Goal: Task Accomplishment & Management: Manage account settings

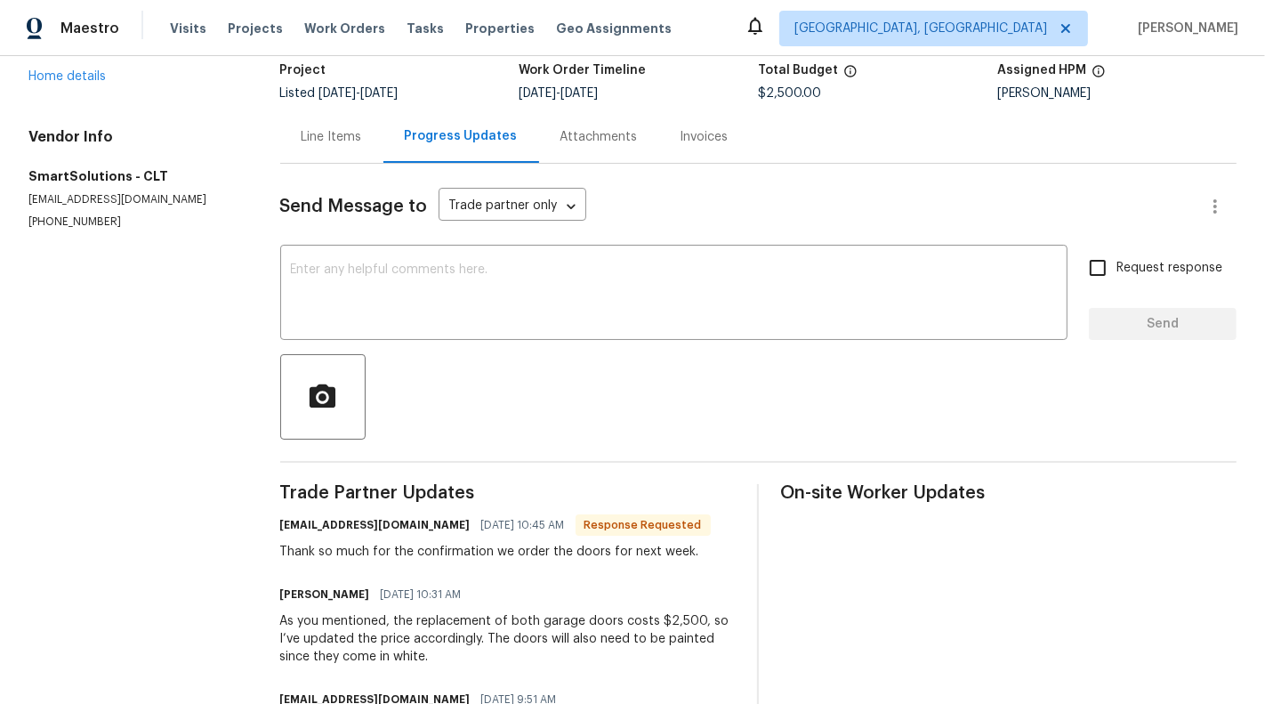
scroll to position [128, 0]
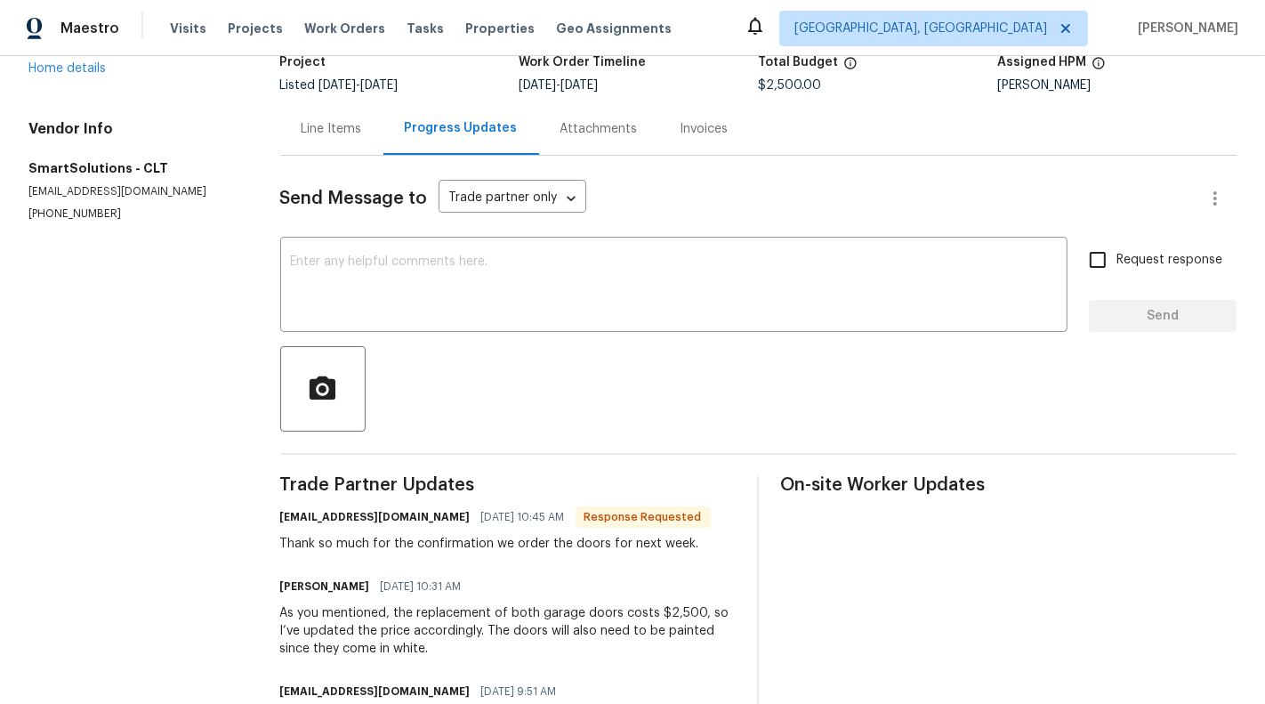
click at [307, 130] on div "Line Items" at bounding box center [332, 129] width 60 height 18
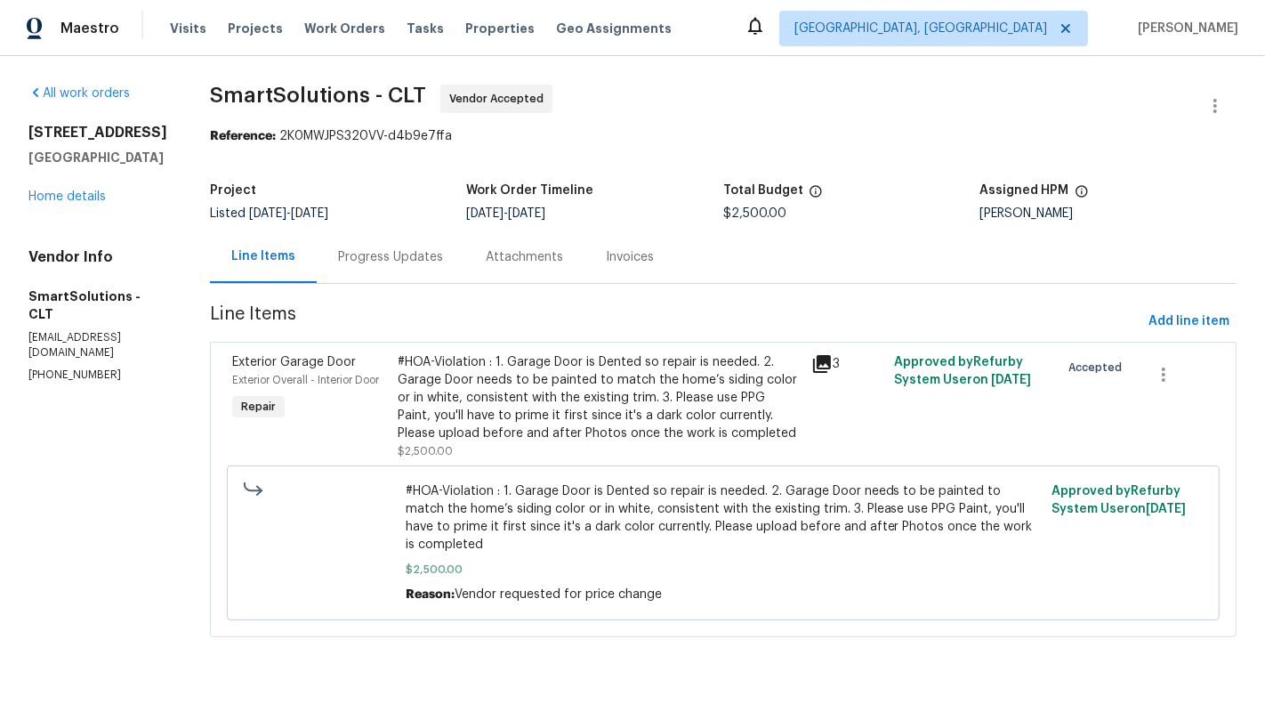
click at [694, 449] on div "#HOA-Violation : 1. Garage Door is Dented so repair is needed. 2. Garage Door n…" at bounding box center [599, 406] width 403 height 107
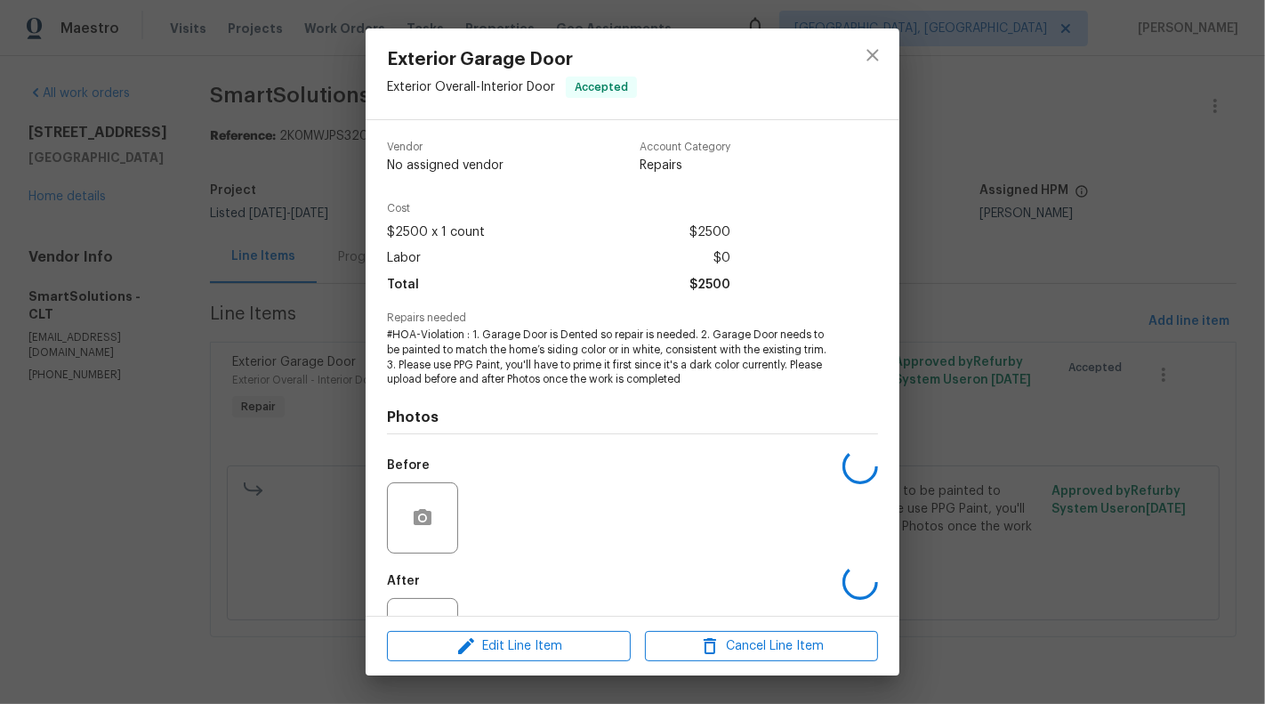
scroll to position [71, 0]
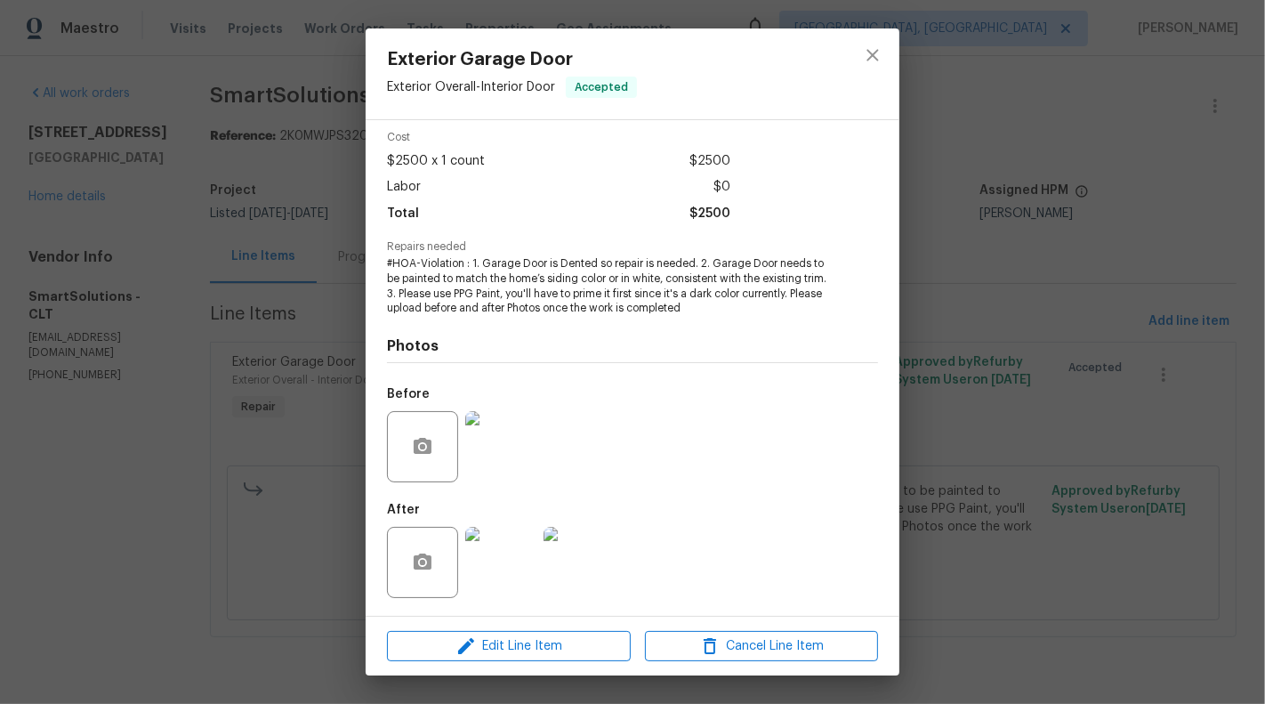
click at [99, 479] on div "Exterior Garage Door Exterior Overall - Interior Door Accepted Vendor SmartSolu…" at bounding box center [632, 352] width 1265 height 704
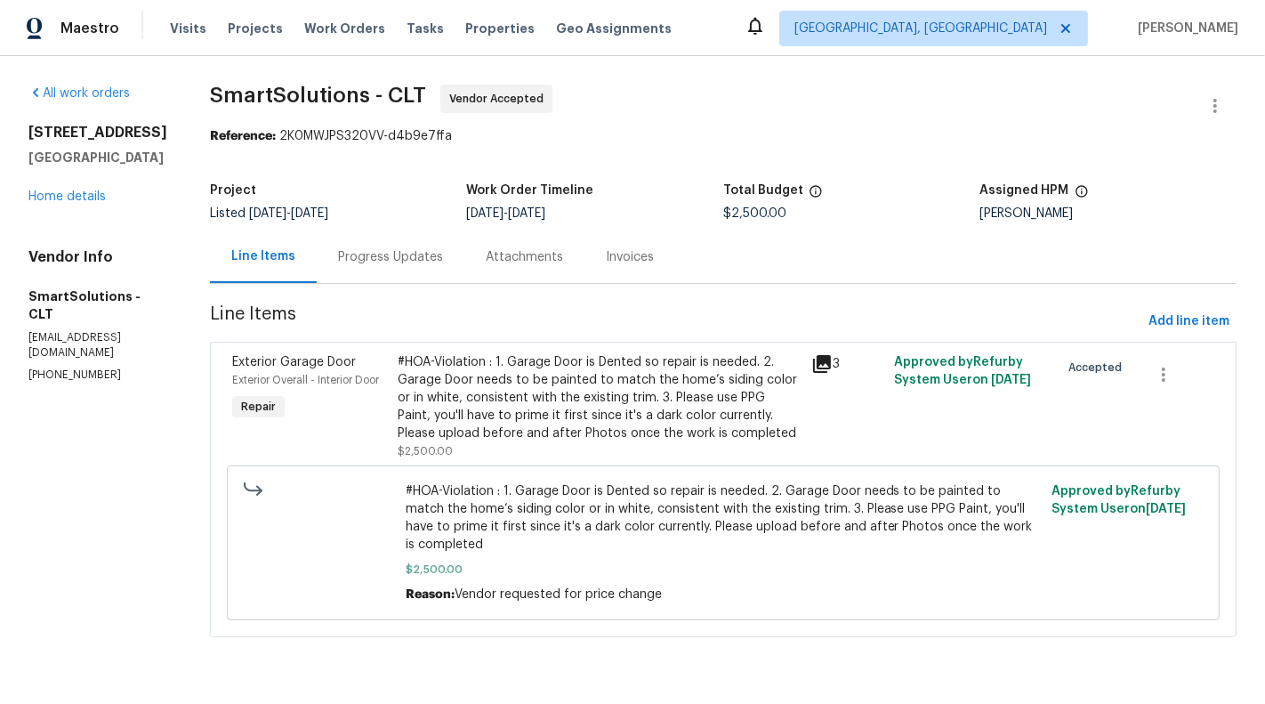
click at [72, 367] on p "[PHONE_NUMBER]" at bounding box center [97, 374] width 139 height 15
copy p "[PHONE_NUMBER]"
click at [401, 246] on div "Progress Updates" at bounding box center [391, 256] width 148 height 52
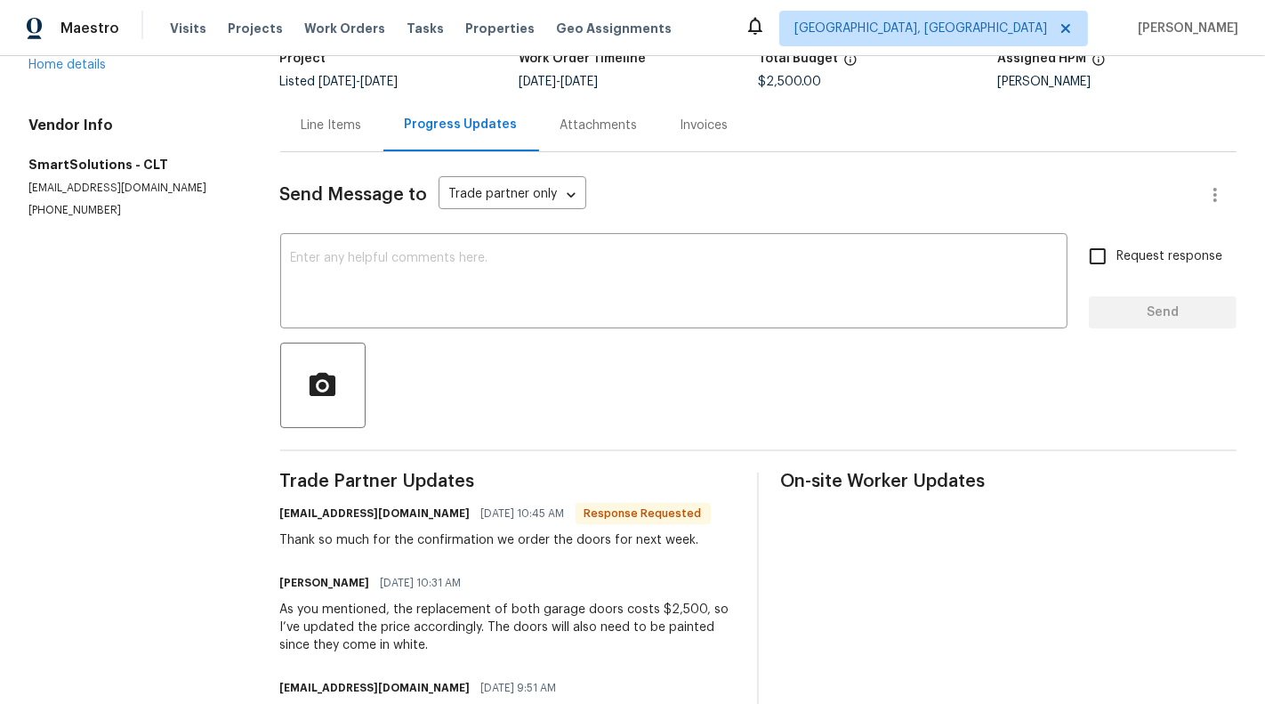
scroll to position [130, 0]
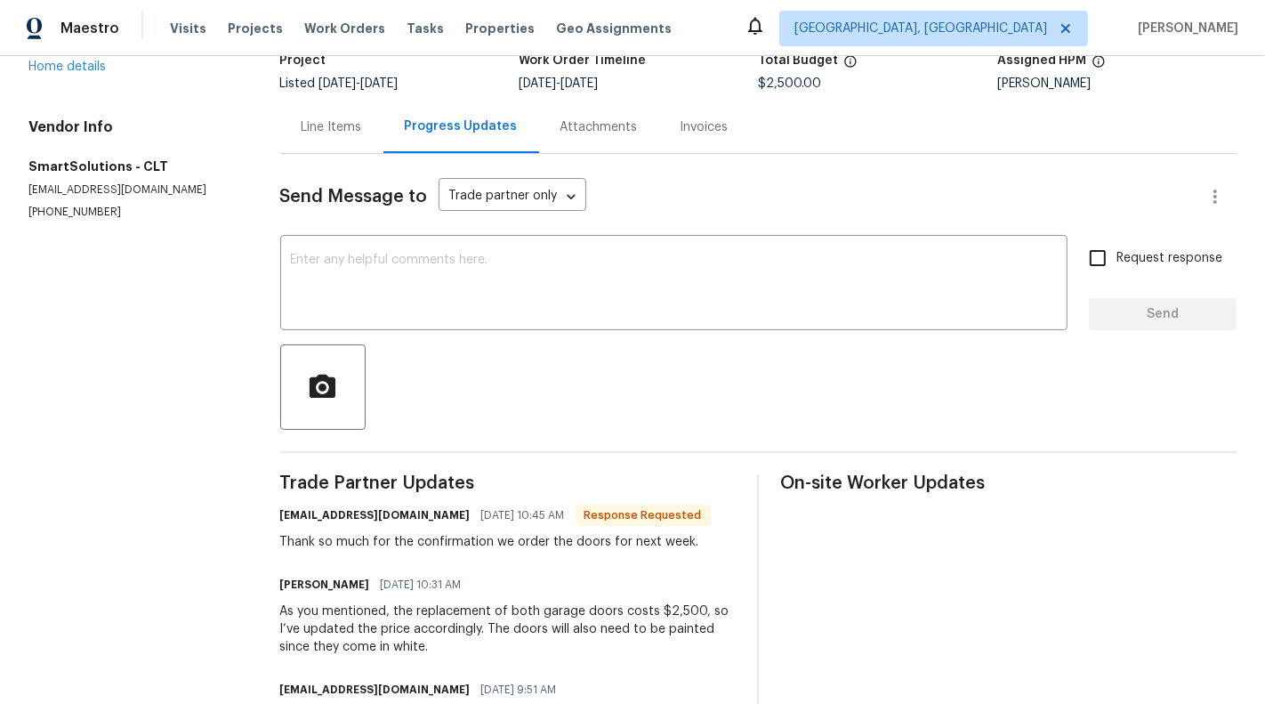
click at [332, 121] on div "Line Items" at bounding box center [332, 127] width 60 height 18
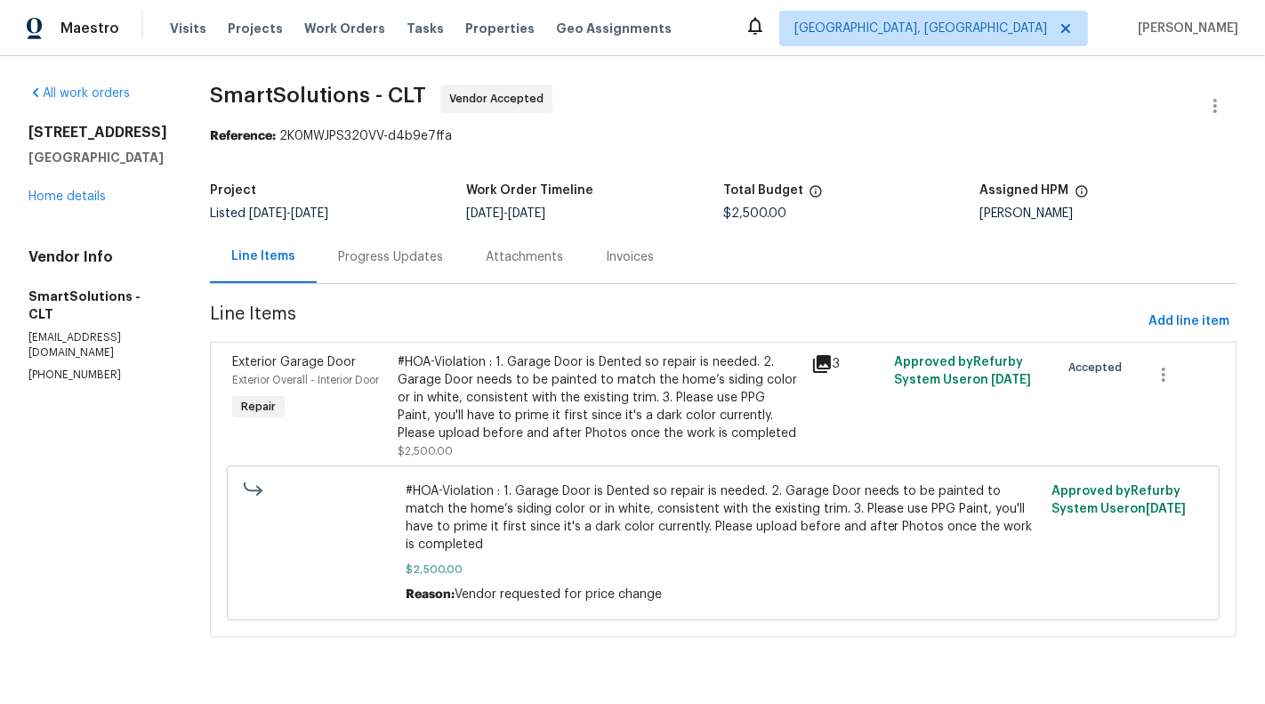
click at [393, 270] on div "Progress Updates" at bounding box center [391, 256] width 148 height 52
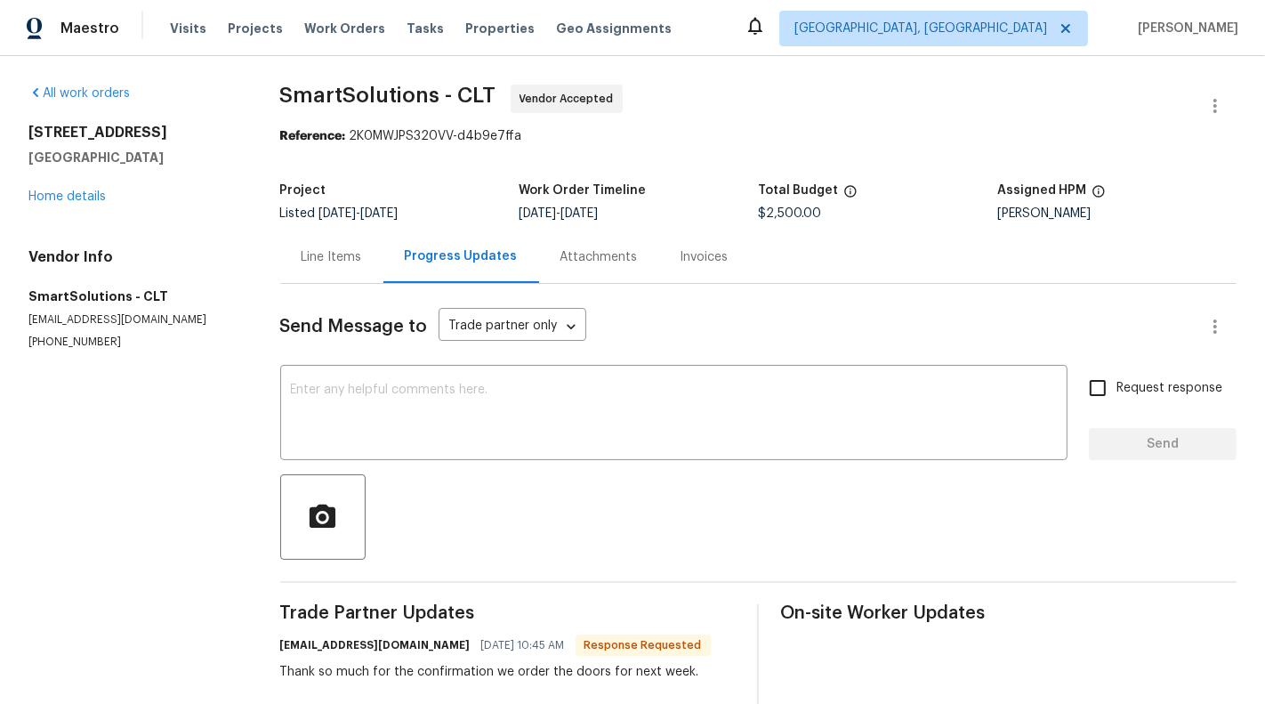
click at [352, 274] on div "Line Items" at bounding box center [331, 256] width 103 height 52
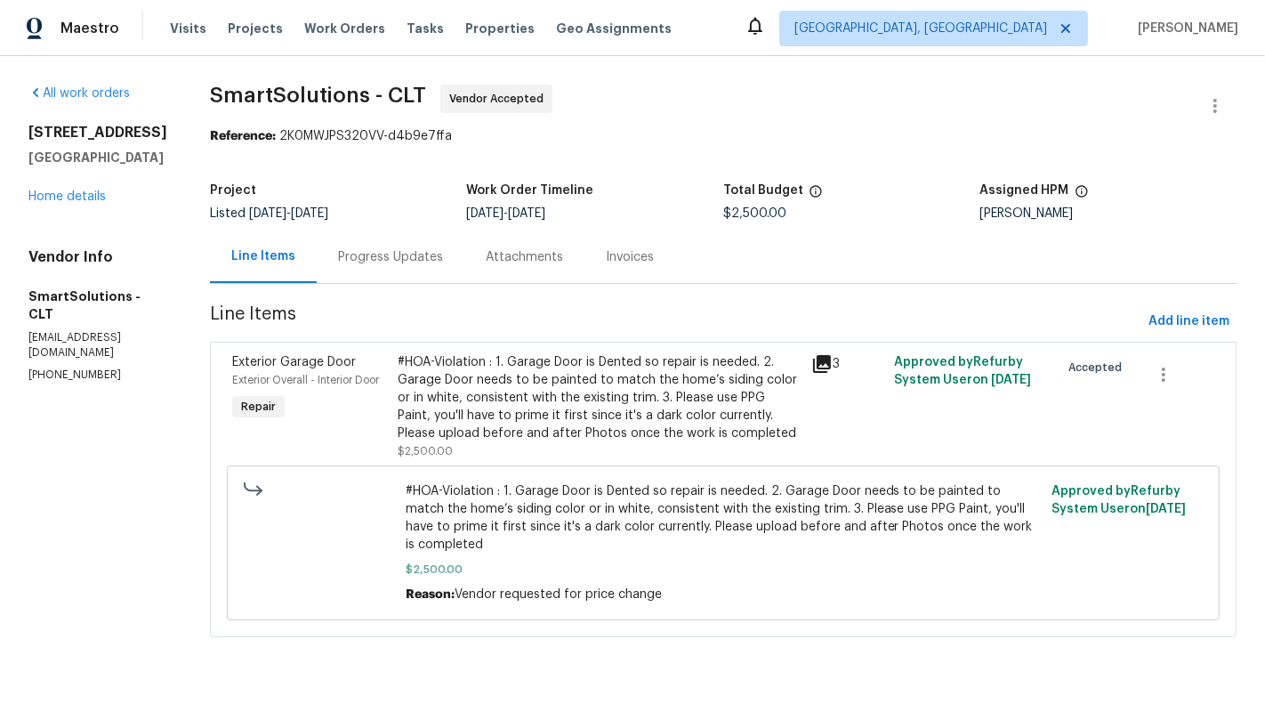
click at [104, 328] on div "Vendor Info SmartSolutions - CLT [EMAIL_ADDRESS][DOMAIN_NAME] [PHONE_NUMBER]" at bounding box center [97, 315] width 139 height 134
click at [101, 330] on p "[EMAIL_ADDRESS][DOMAIN_NAME]" at bounding box center [97, 345] width 139 height 30
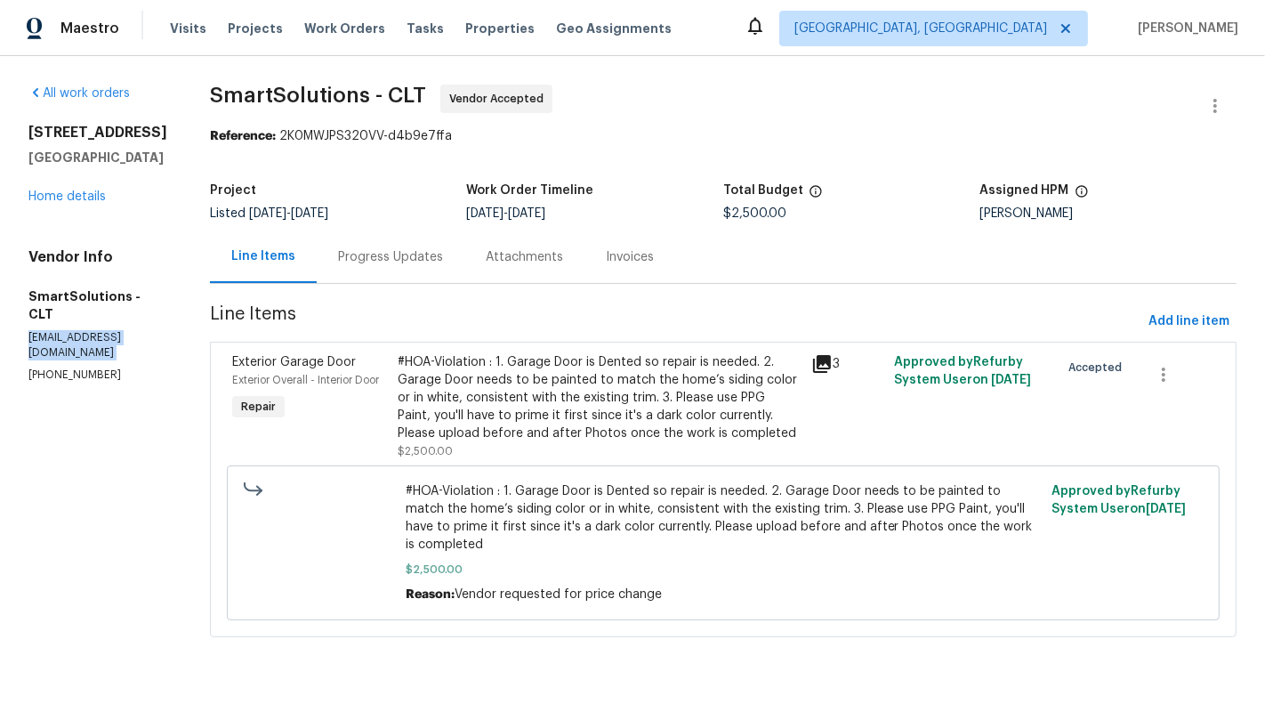
click at [101, 330] on p "[EMAIL_ADDRESS][DOMAIN_NAME]" at bounding box center [97, 345] width 139 height 30
copy p "[EMAIL_ADDRESS][DOMAIN_NAME]"
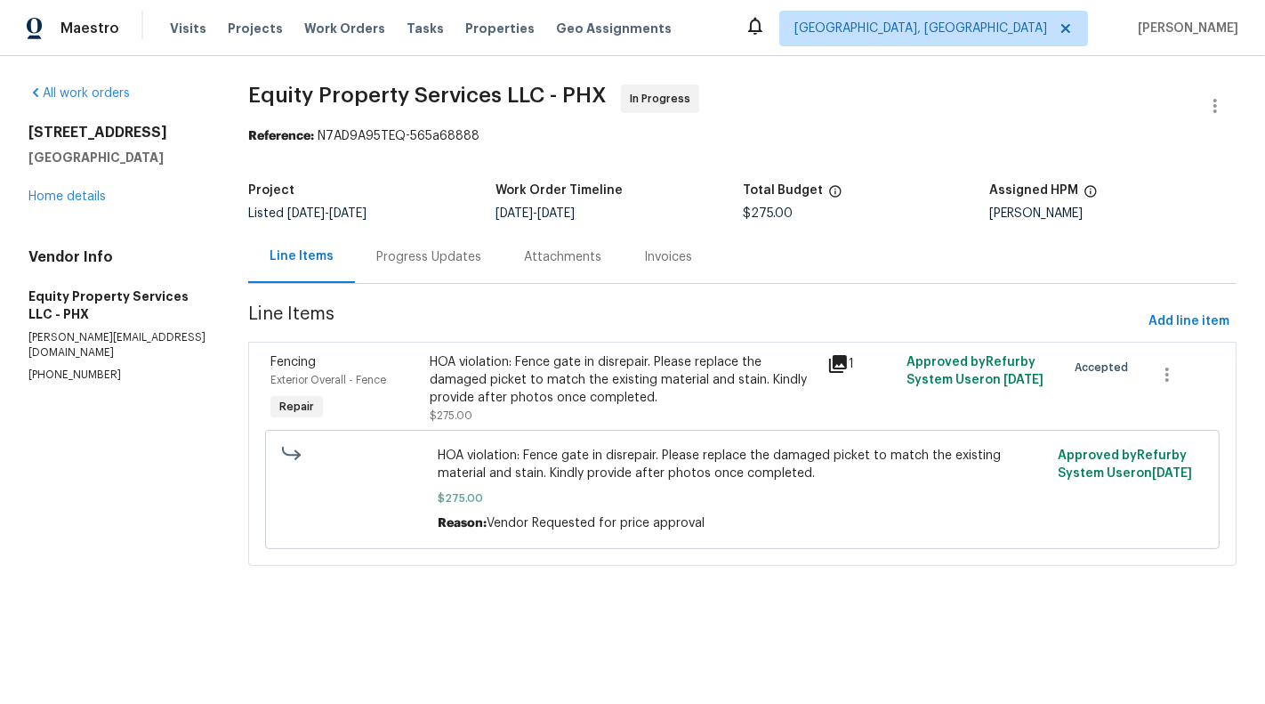
click at [619, 394] on div "HOA violation: Fence gate in disrepair. Please replace the damaged picket to ma…" at bounding box center [623, 379] width 387 height 53
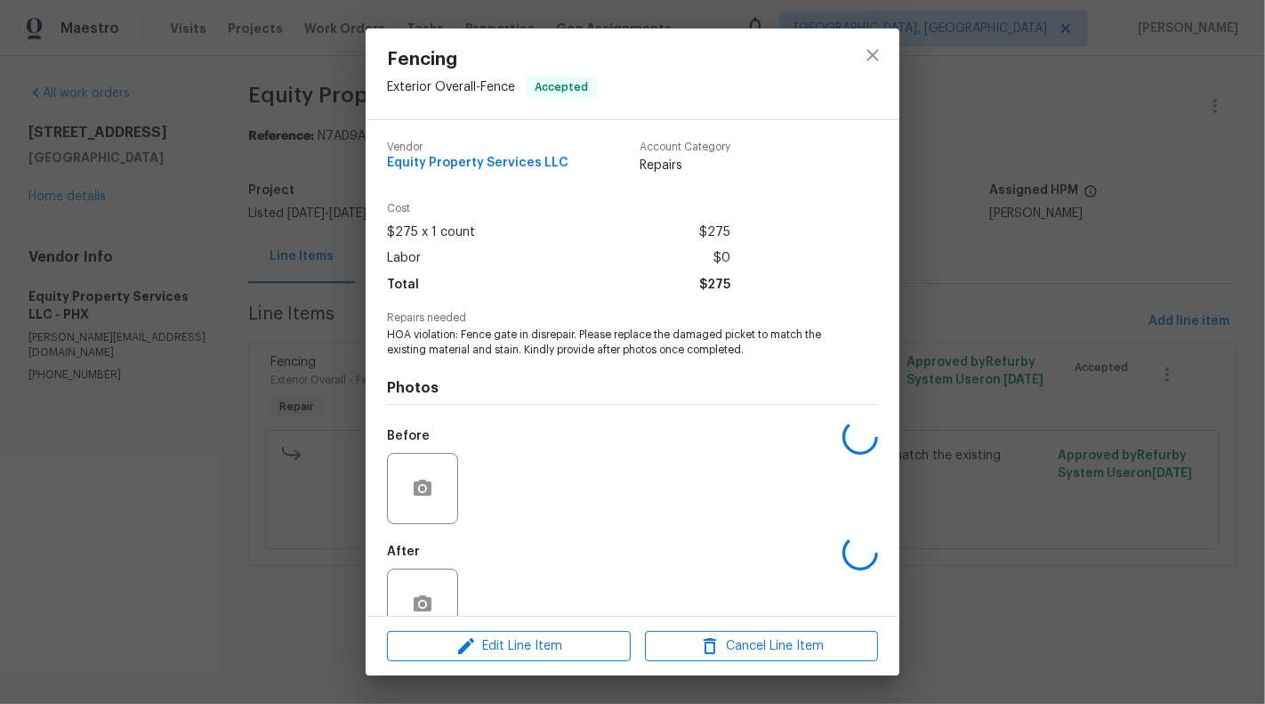
scroll to position [42, 0]
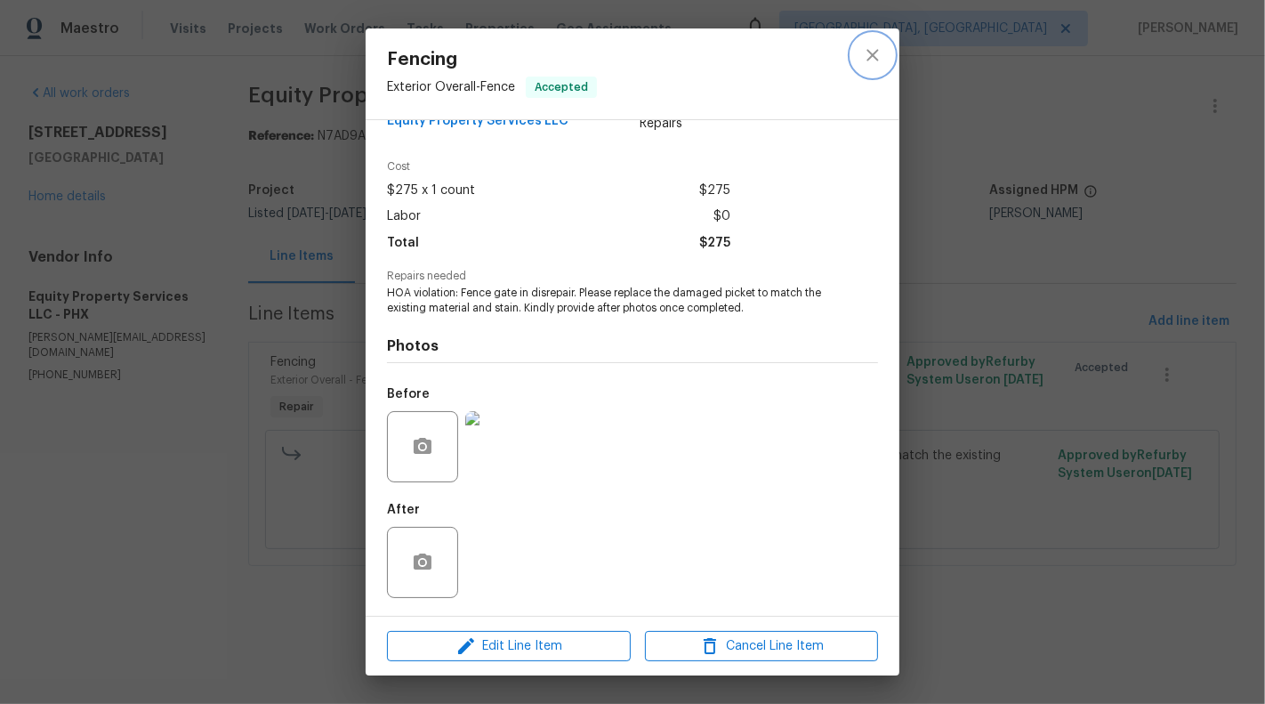
click at [874, 54] on icon "close" at bounding box center [872, 54] width 21 height 21
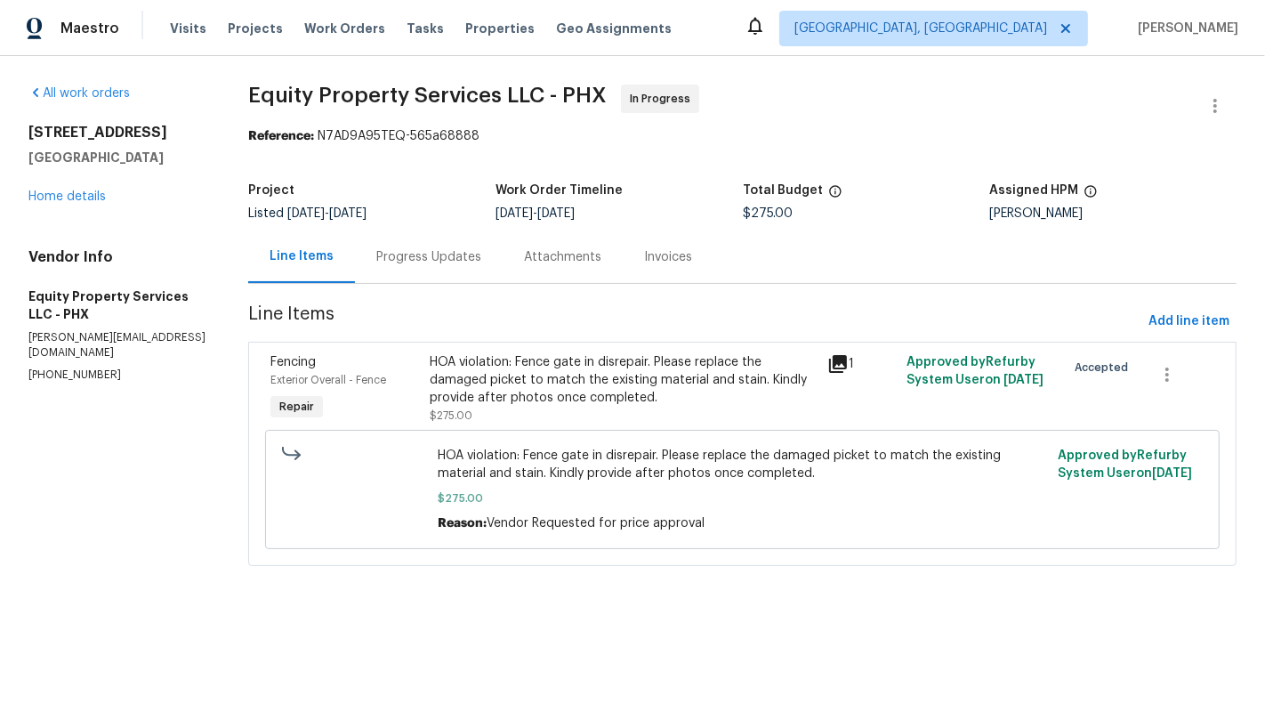
click at [79, 367] on p "(602) 740-2258" at bounding box center [116, 374] width 177 height 15
copy p "(602) 740-2258"
click at [619, 382] on div "HOA violation: Fence gate in disrepair. Please replace the damaged picket to ma…" at bounding box center [623, 379] width 387 height 53
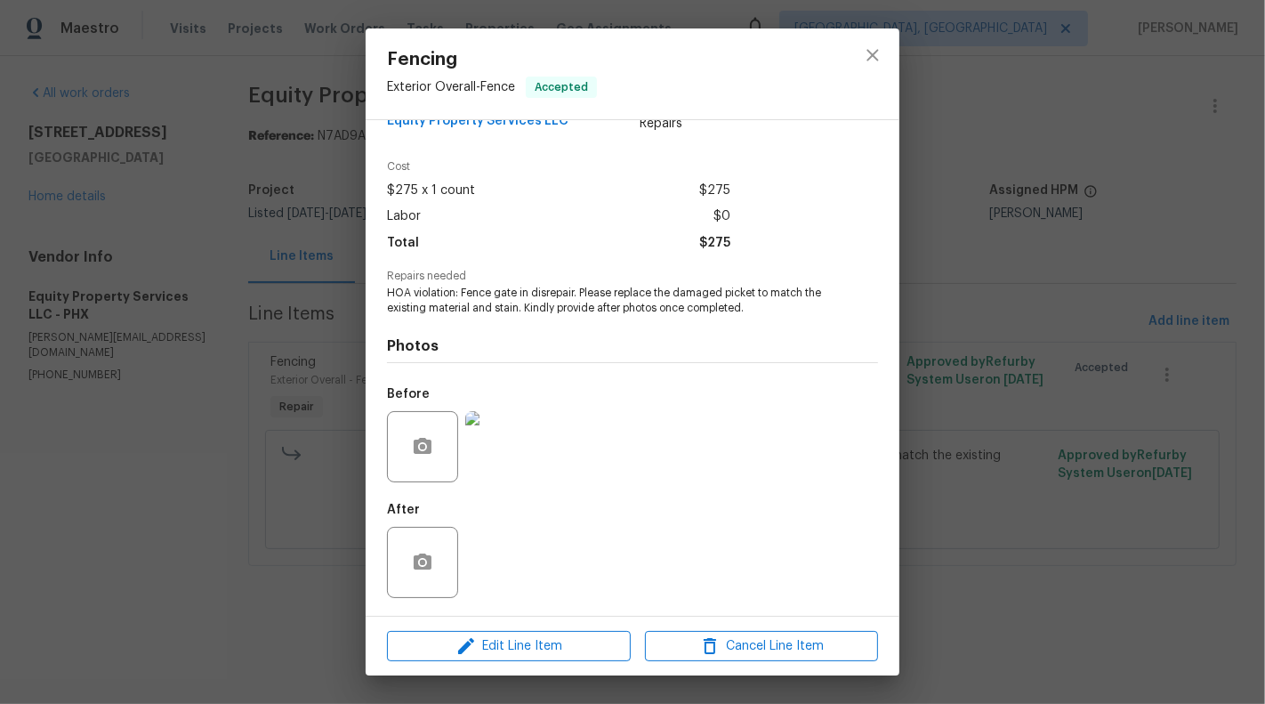
click at [494, 443] on img at bounding box center [500, 446] width 71 height 71
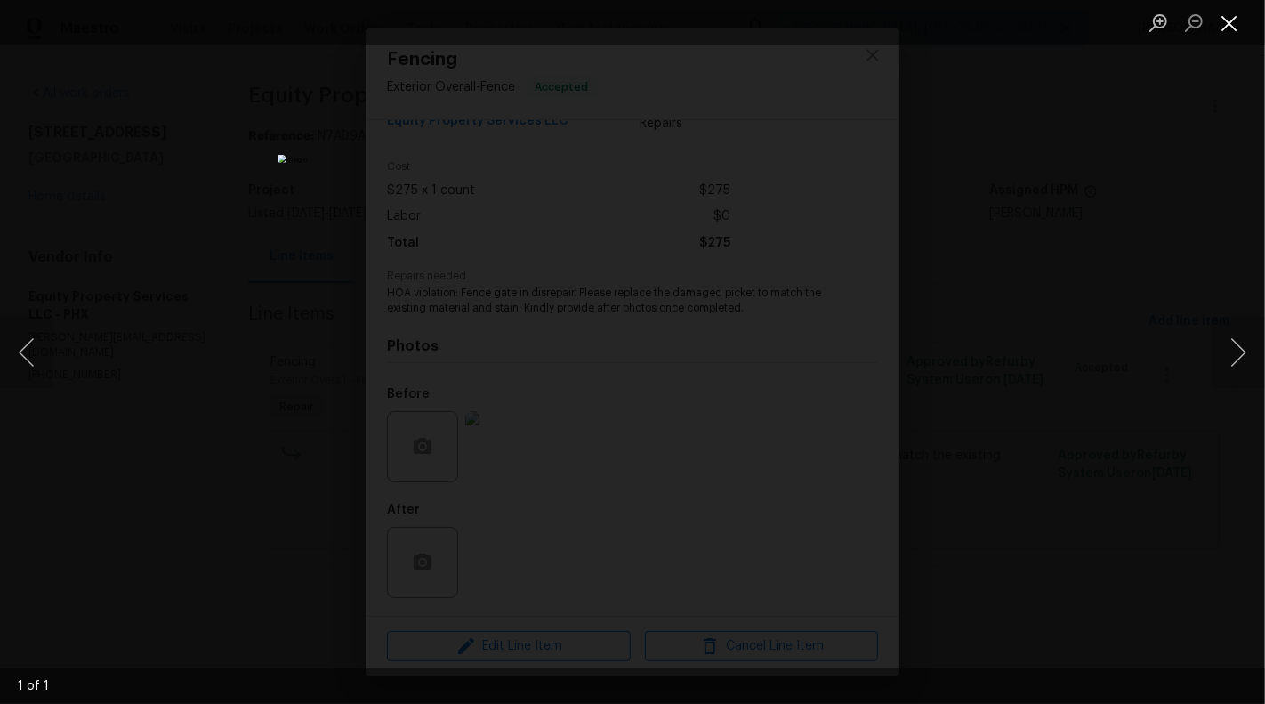
click at [1239, 23] on button "Close lightbox" at bounding box center [1230, 22] width 36 height 31
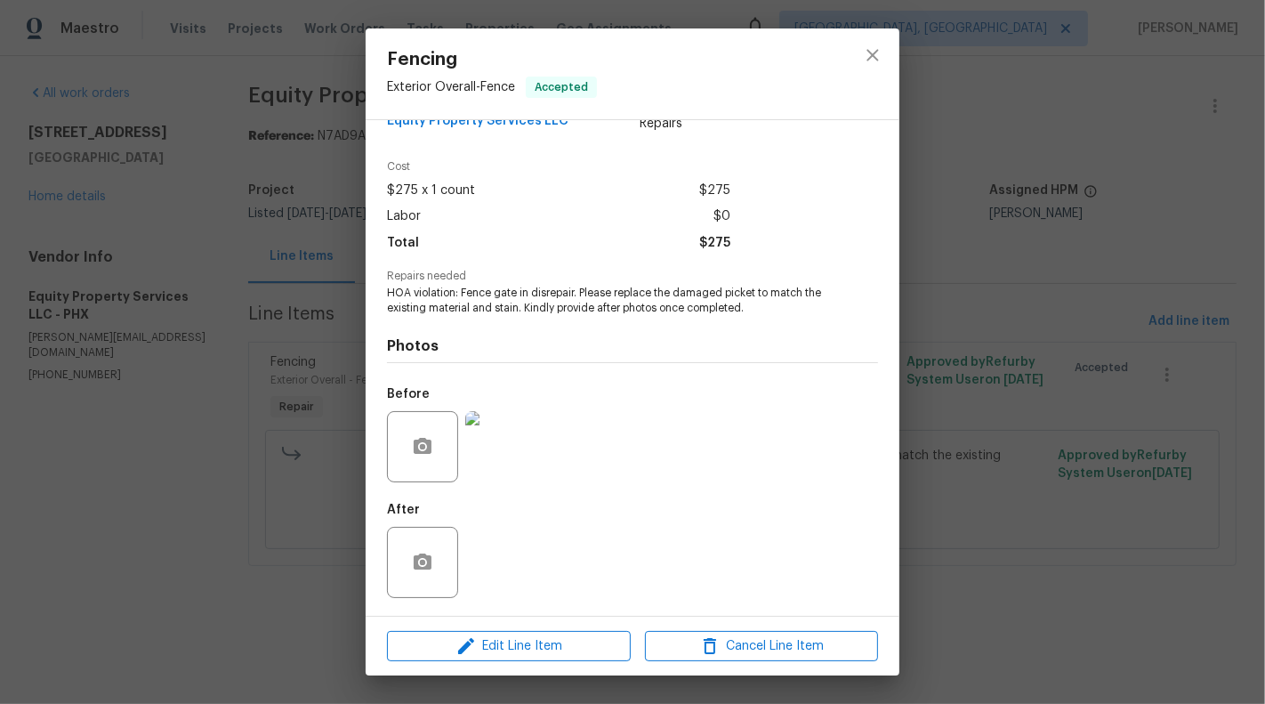
click at [163, 391] on div "Fencing Exterior Overall - Fence Accepted Vendor Equity Property Services LLC A…" at bounding box center [632, 352] width 1265 height 704
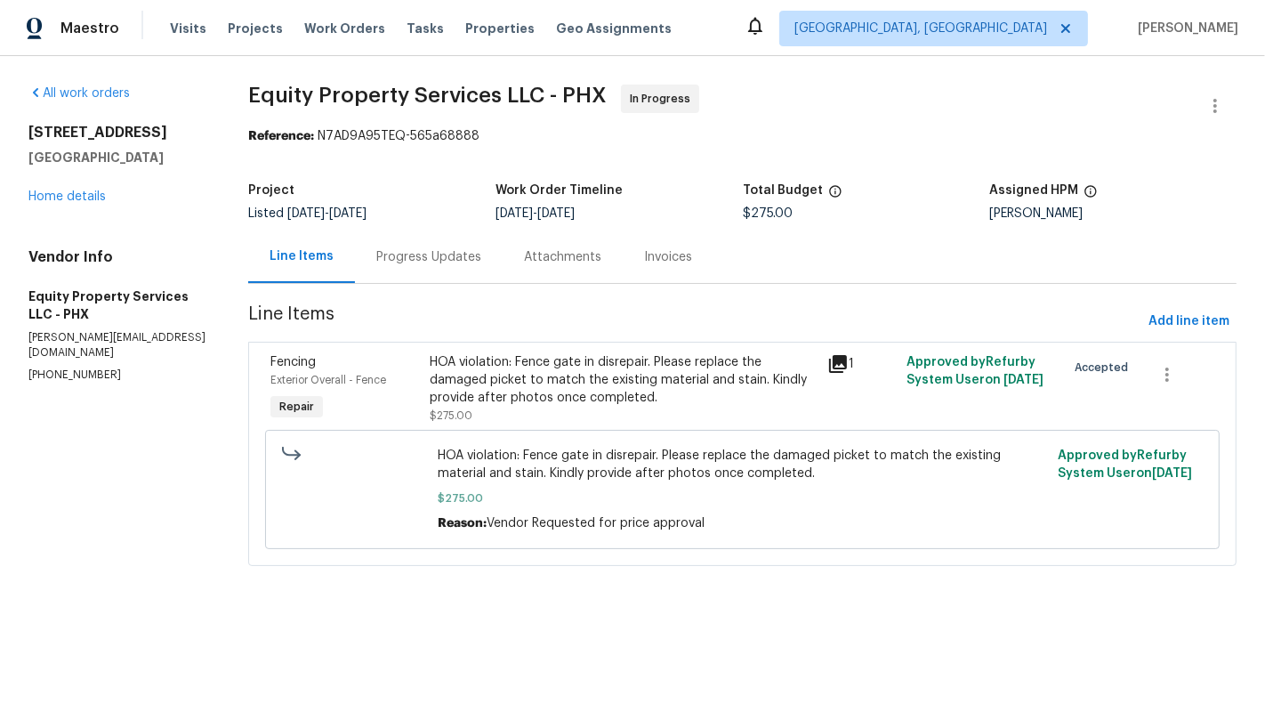
click at [61, 367] on p "(602) 740-2258" at bounding box center [116, 374] width 177 height 15
copy p "(602) 740-2258"
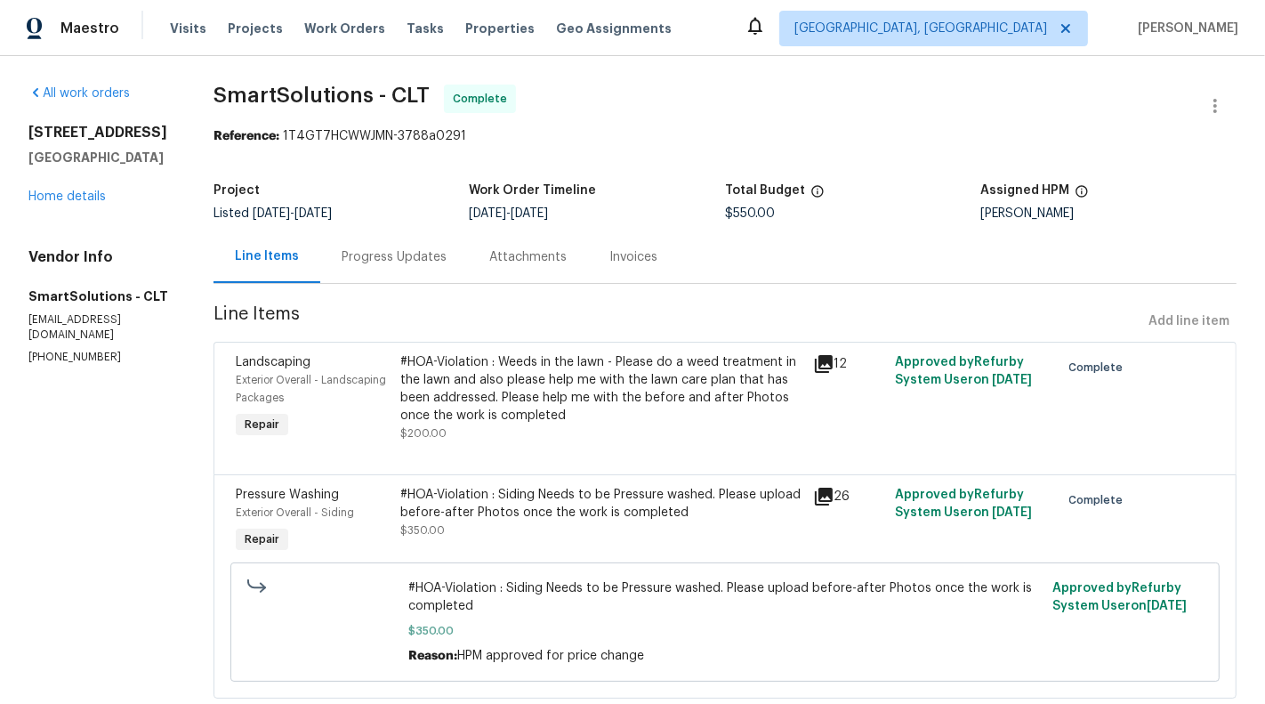
scroll to position [44, 0]
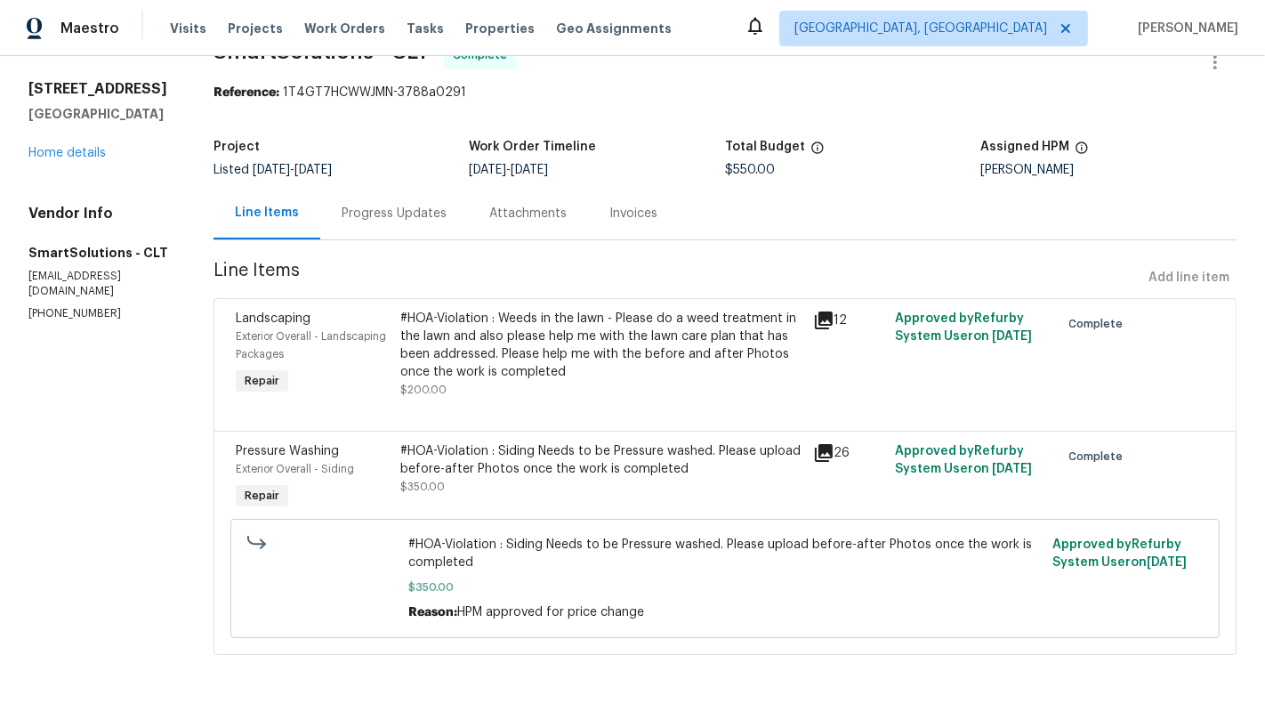
click at [504, 455] on div "#HOA-Violation : Siding Needs to be Pressure washed. Please upload before-after…" at bounding box center [600, 460] width 401 height 36
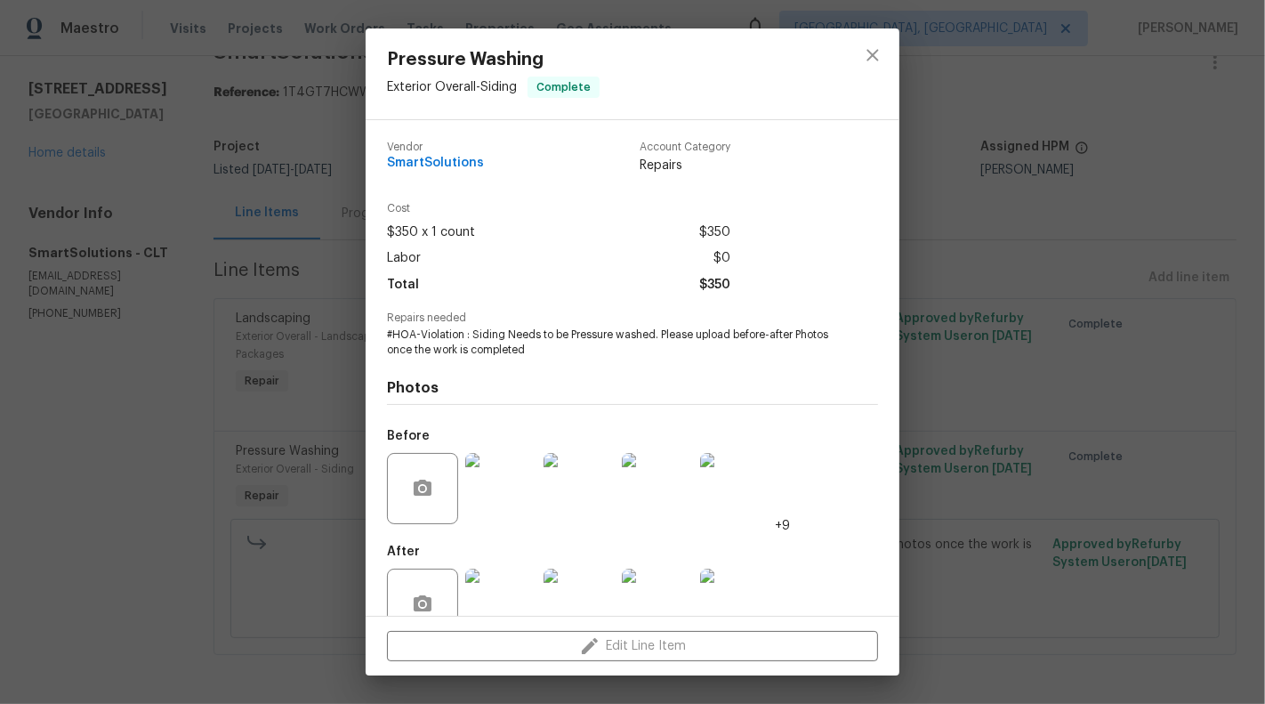
scroll to position [42, 0]
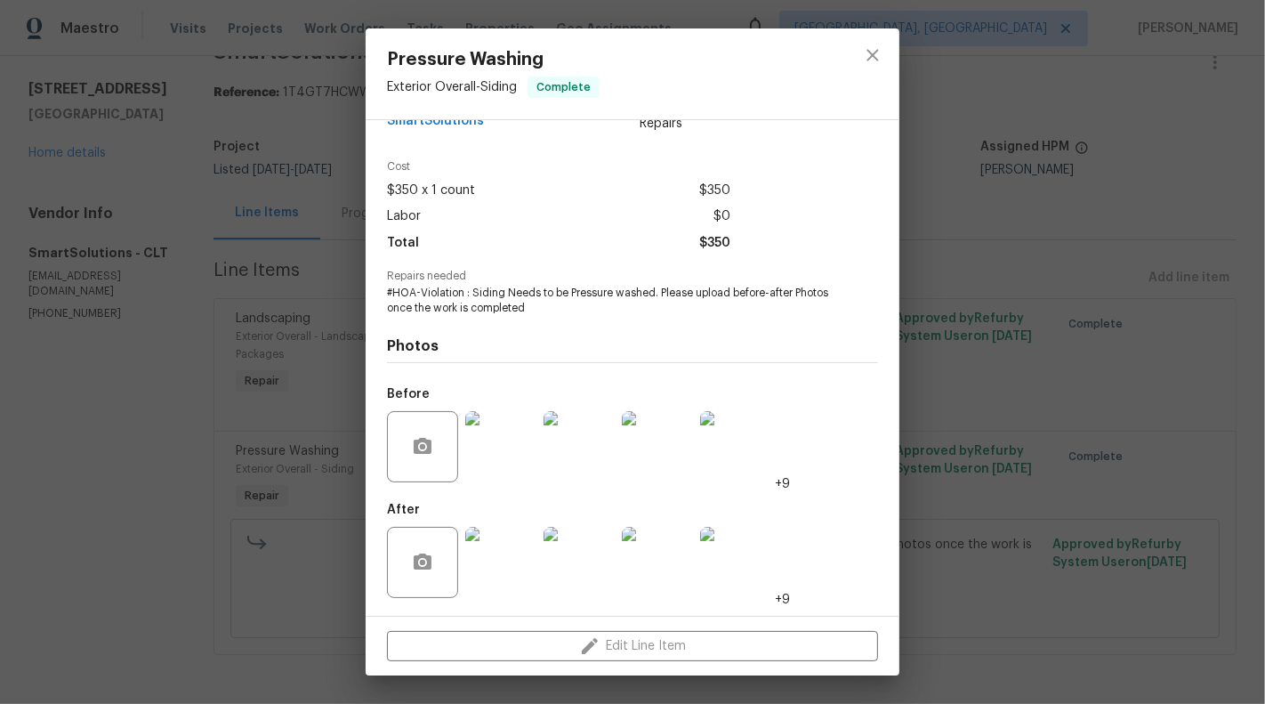
click at [496, 572] on img at bounding box center [500, 562] width 71 height 71
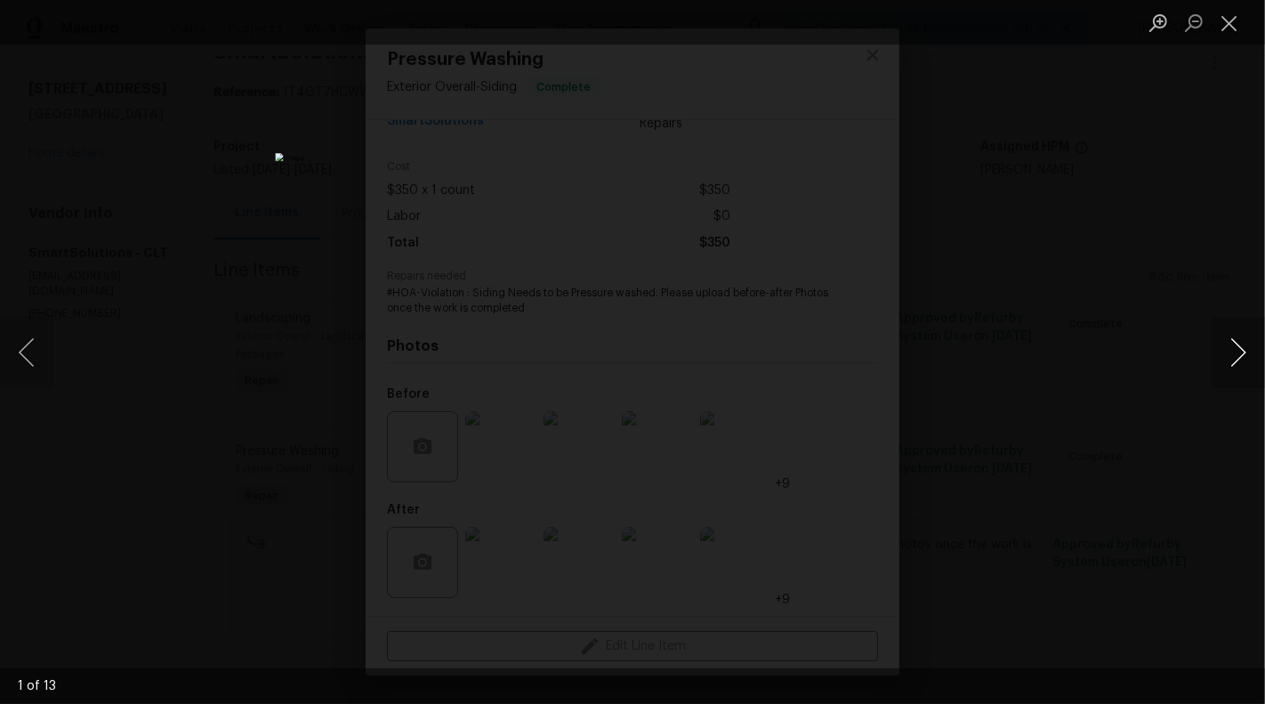
click at [1237, 367] on button "Next image" at bounding box center [1238, 352] width 53 height 71
click at [1233, 28] on button "Close lightbox" at bounding box center [1230, 22] width 36 height 31
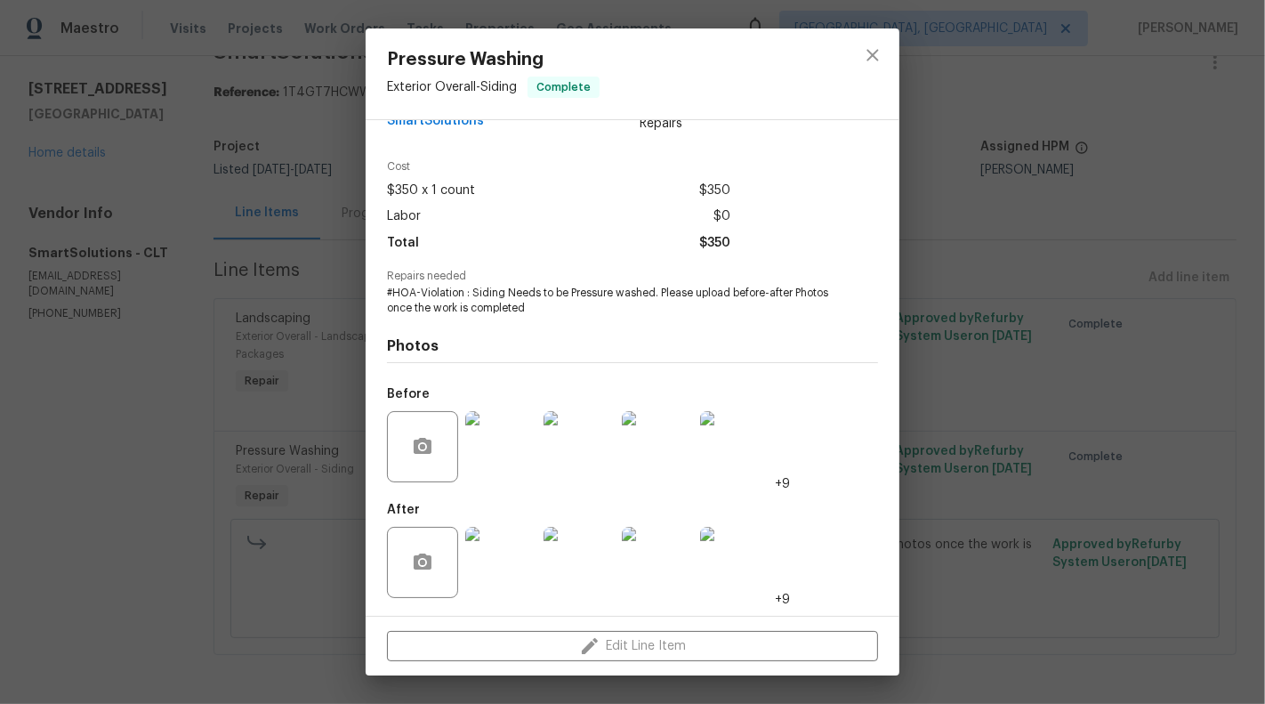
click at [278, 345] on div "Pressure Washing Exterior Overall - Siding Complete Vendor SmartSolutions Accou…" at bounding box center [632, 352] width 1265 height 704
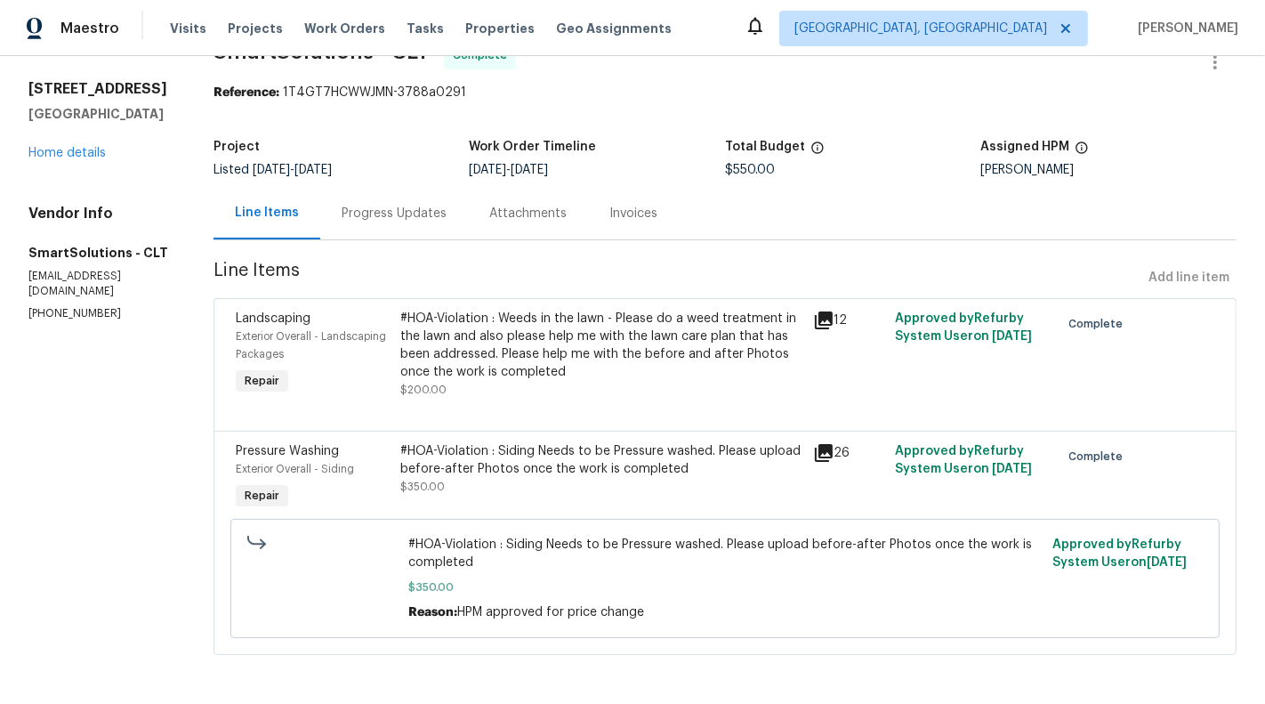
click at [491, 326] on div "#HOA-Violation : Weeds in the lawn - Please do a weed treatment in the lawn and…" at bounding box center [600, 345] width 401 height 71
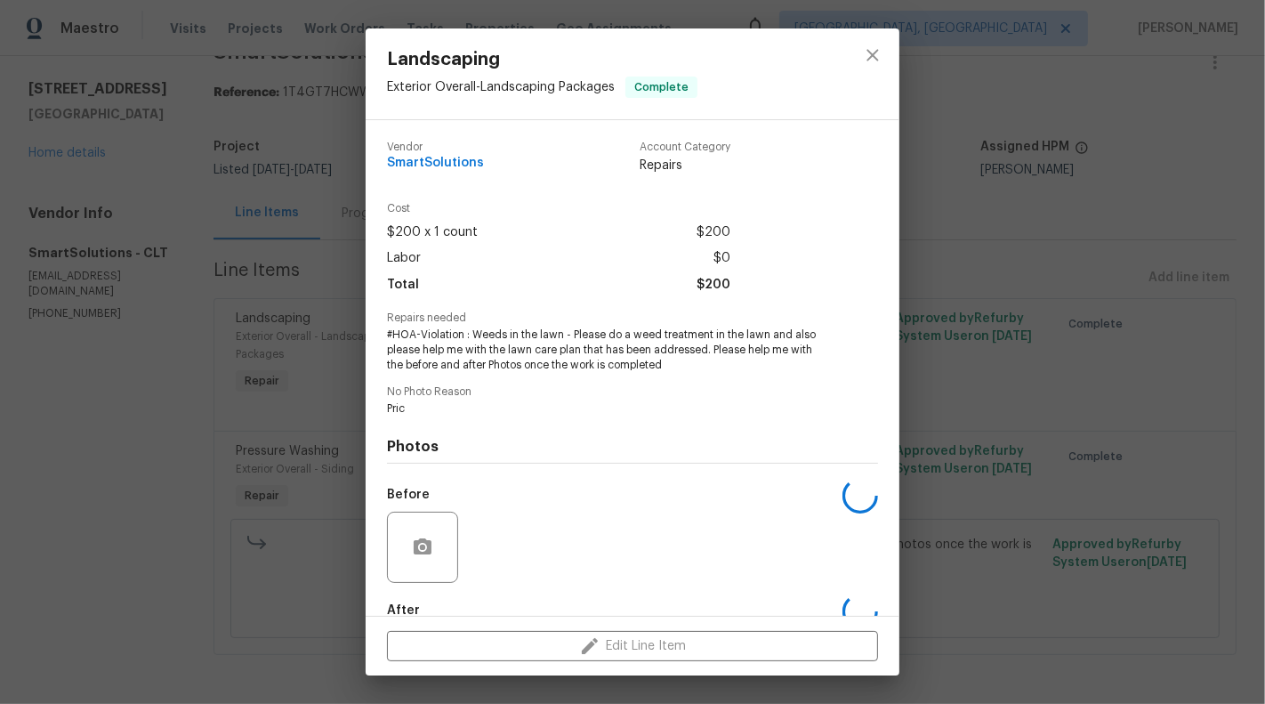
scroll to position [101, 0]
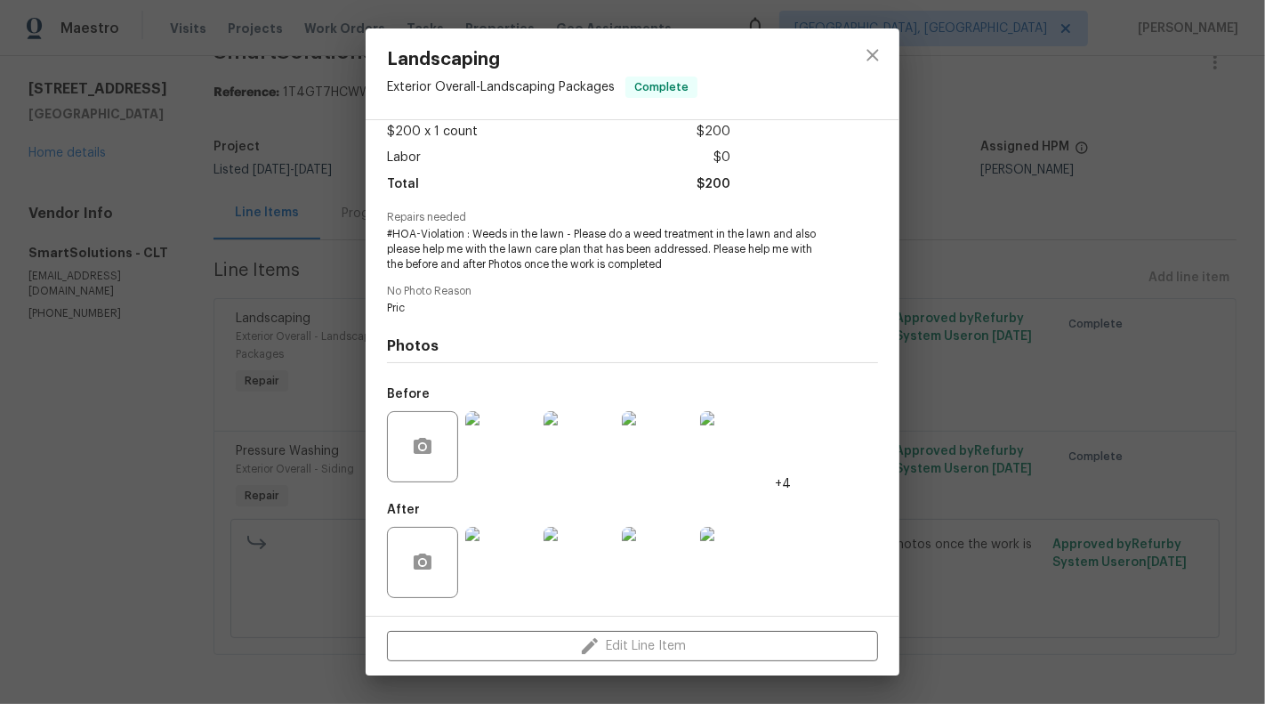
click at [514, 592] on img at bounding box center [500, 562] width 71 height 71
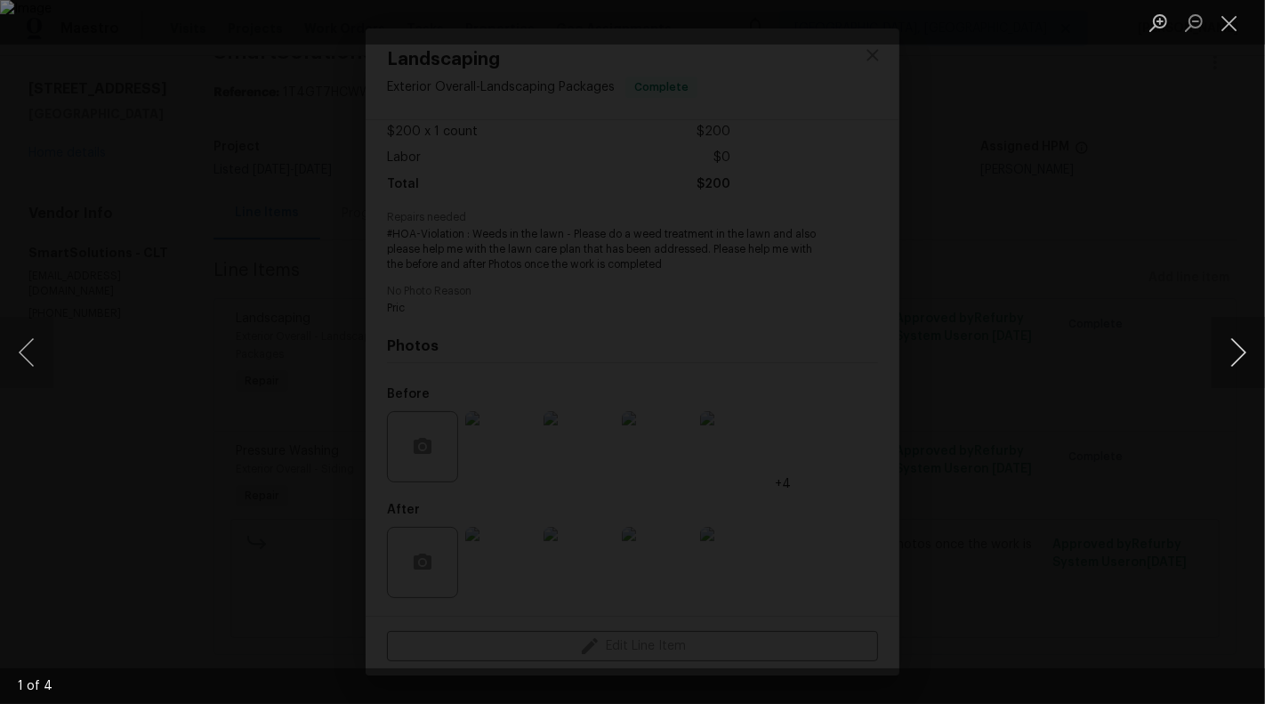
click at [1252, 357] on button "Next image" at bounding box center [1238, 352] width 53 height 71
click at [1230, 20] on button "Close lightbox" at bounding box center [1230, 22] width 36 height 31
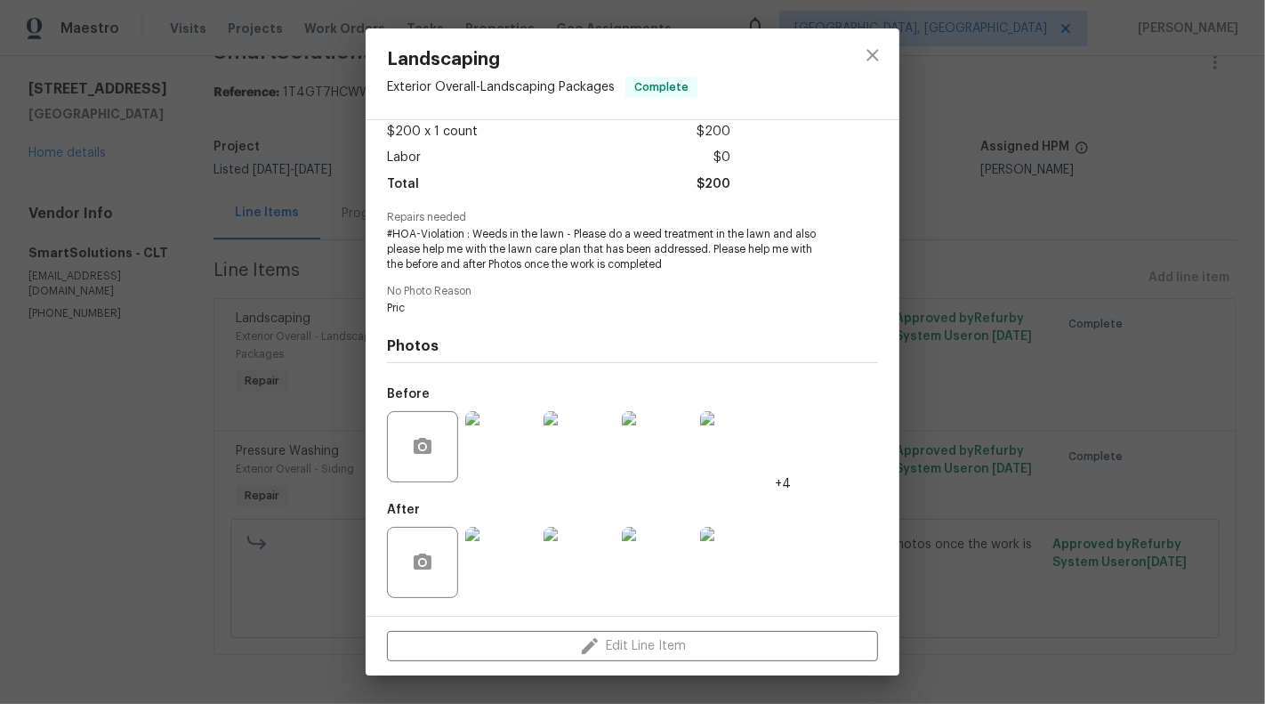
click at [119, 416] on div "Landscaping Exterior Overall - Landscaping Packages Complete Vendor SmartSoluti…" at bounding box center [632, 352] width 1265 height 704
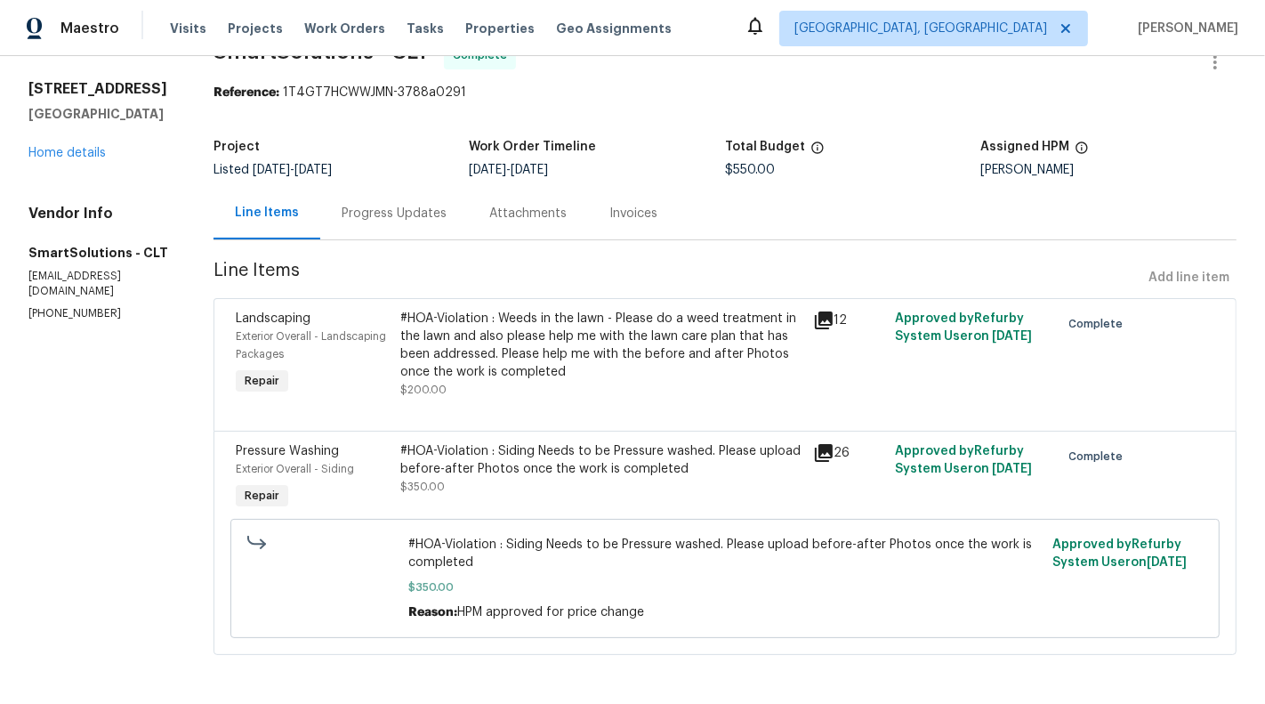
scroll to position [0, 0]
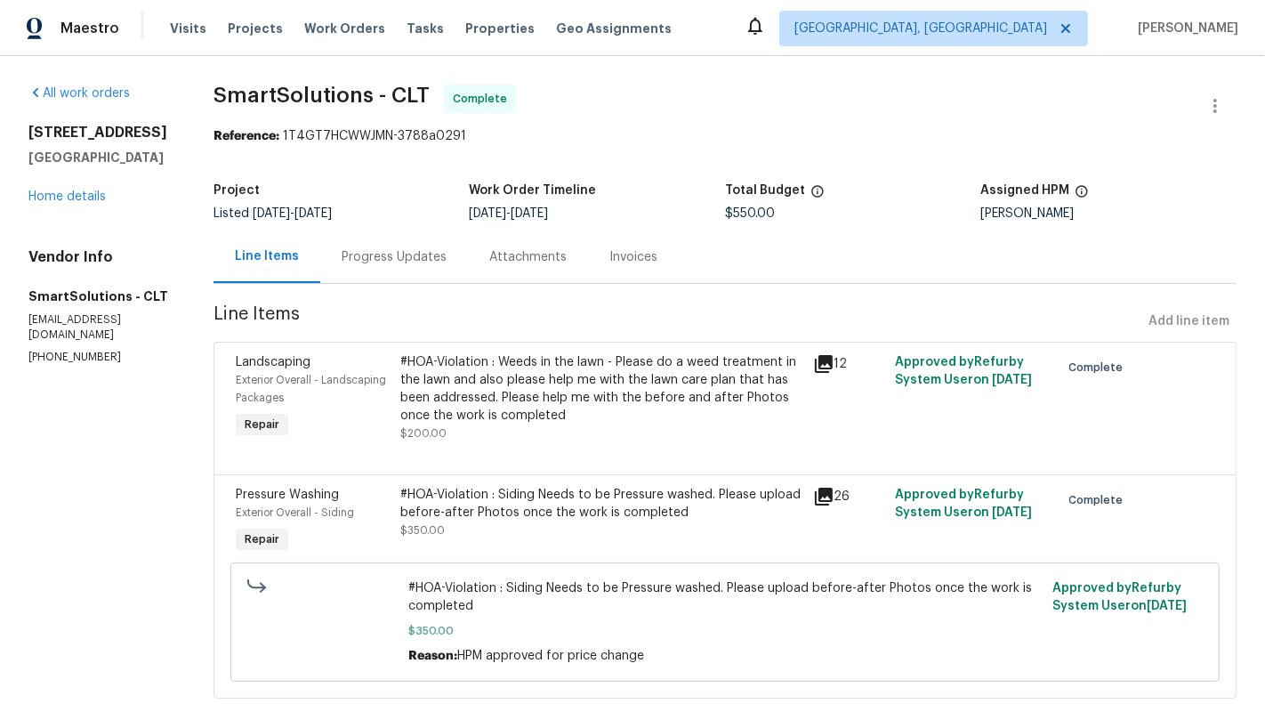
click at [639, 384] on div "#HOA-Violation : Weeds in the lawn - Please do a weed treatment in the lawn and…" at bounding box center [600, 388] width 401 height 71
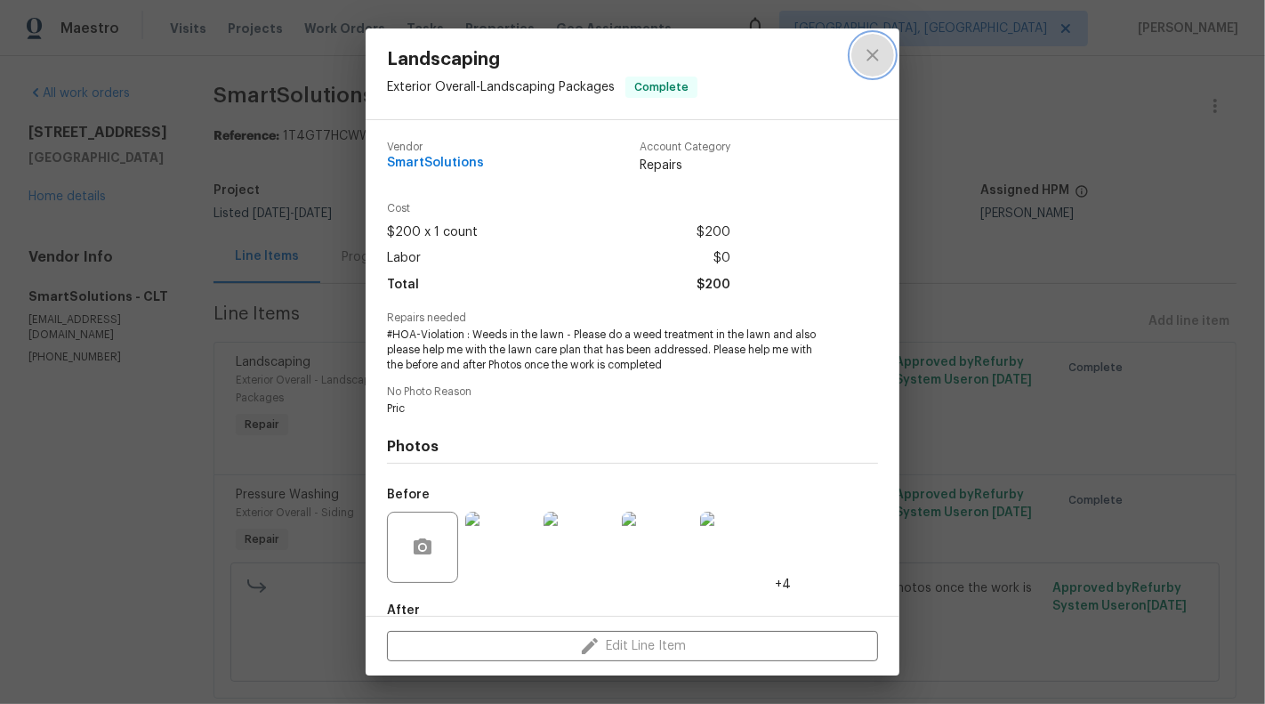
click at [867, 63] on icon "close" at bounding box center [872, 54] width 21 height 21
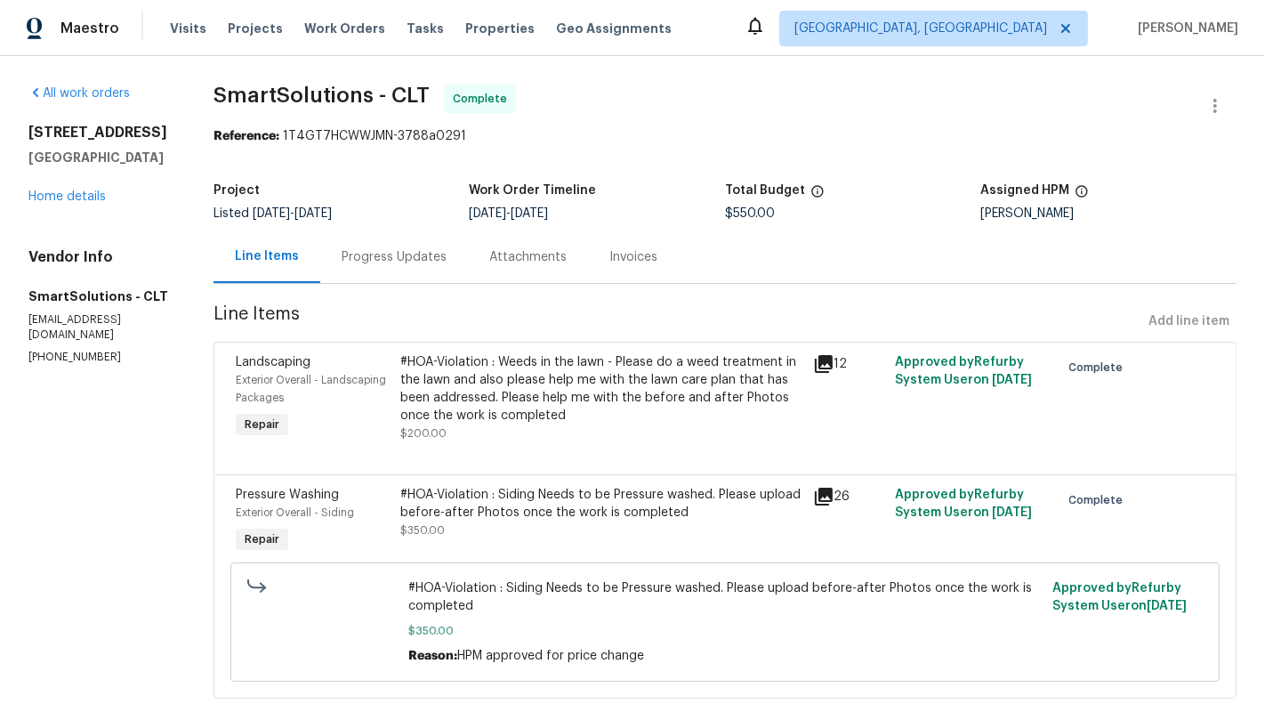
click at [525, 433] on div "#HOA-Violation : Weeds in the lawn - Please do a weed treatment in the lawn and…" at bounding box center [600, 397] width 401 height 89
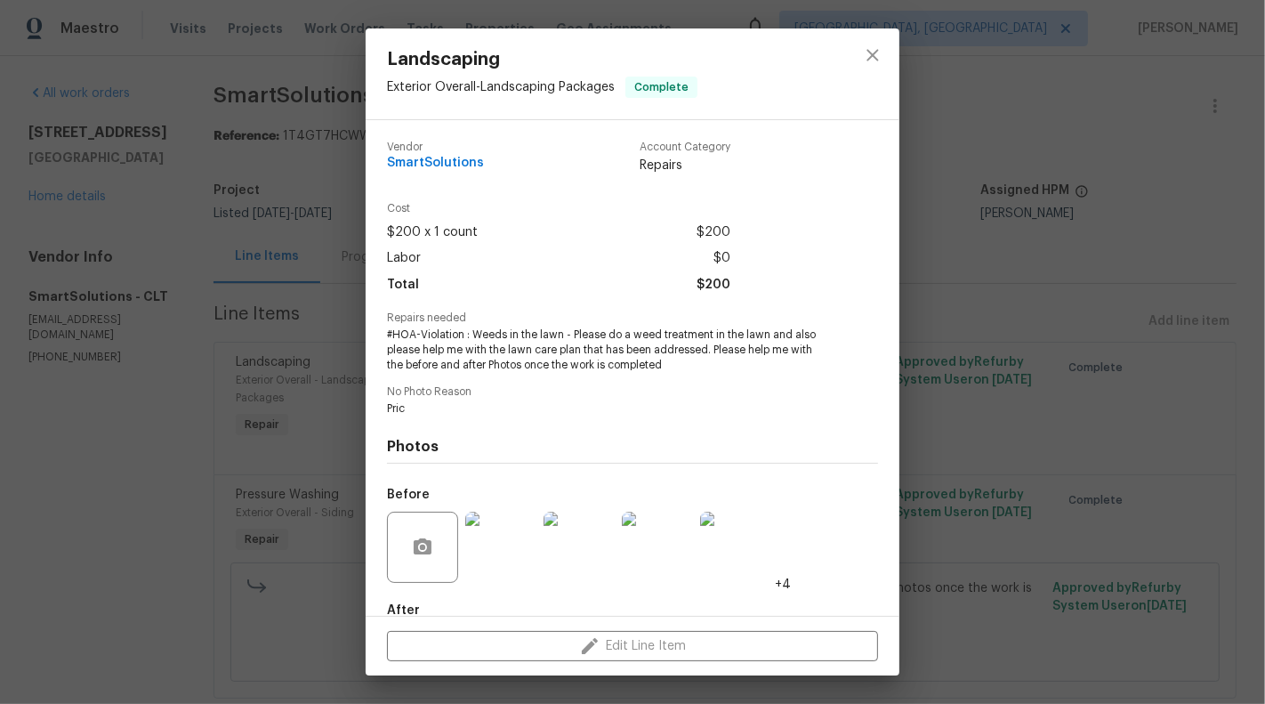
scroll to position [101, 0]
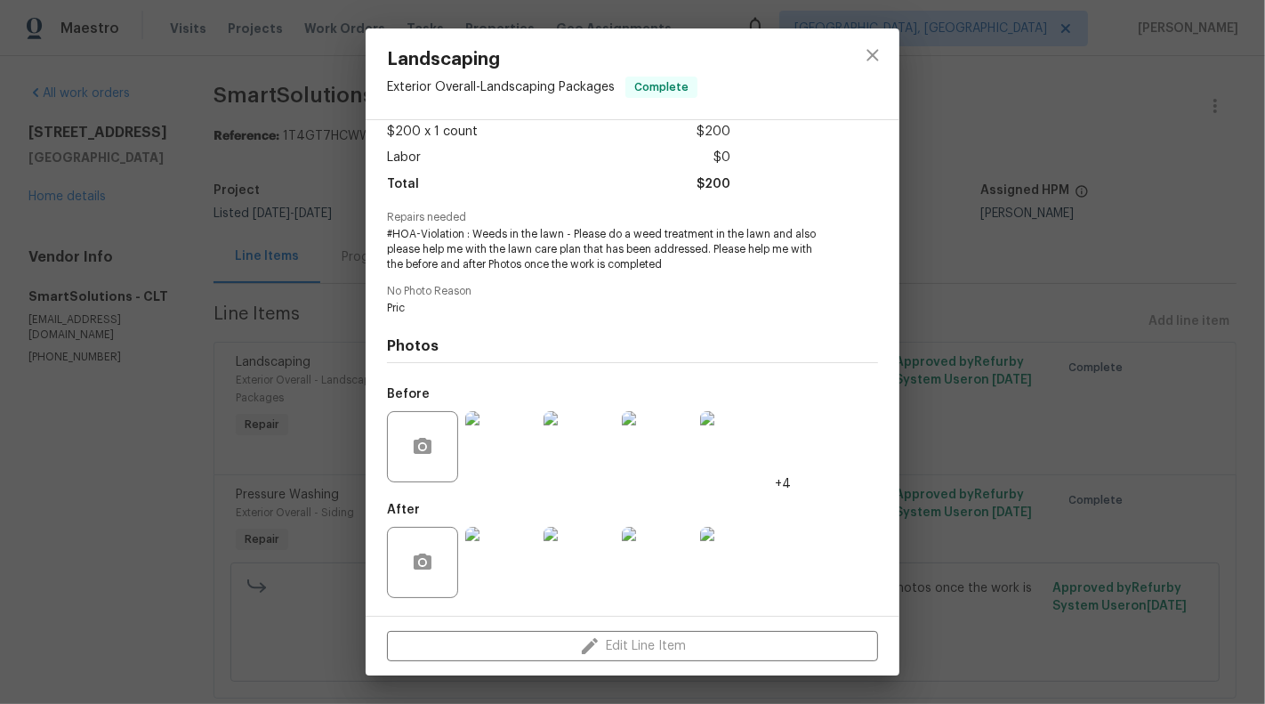
click at [512, 555] on img at bounding box center [500, 562] width 71 height 71
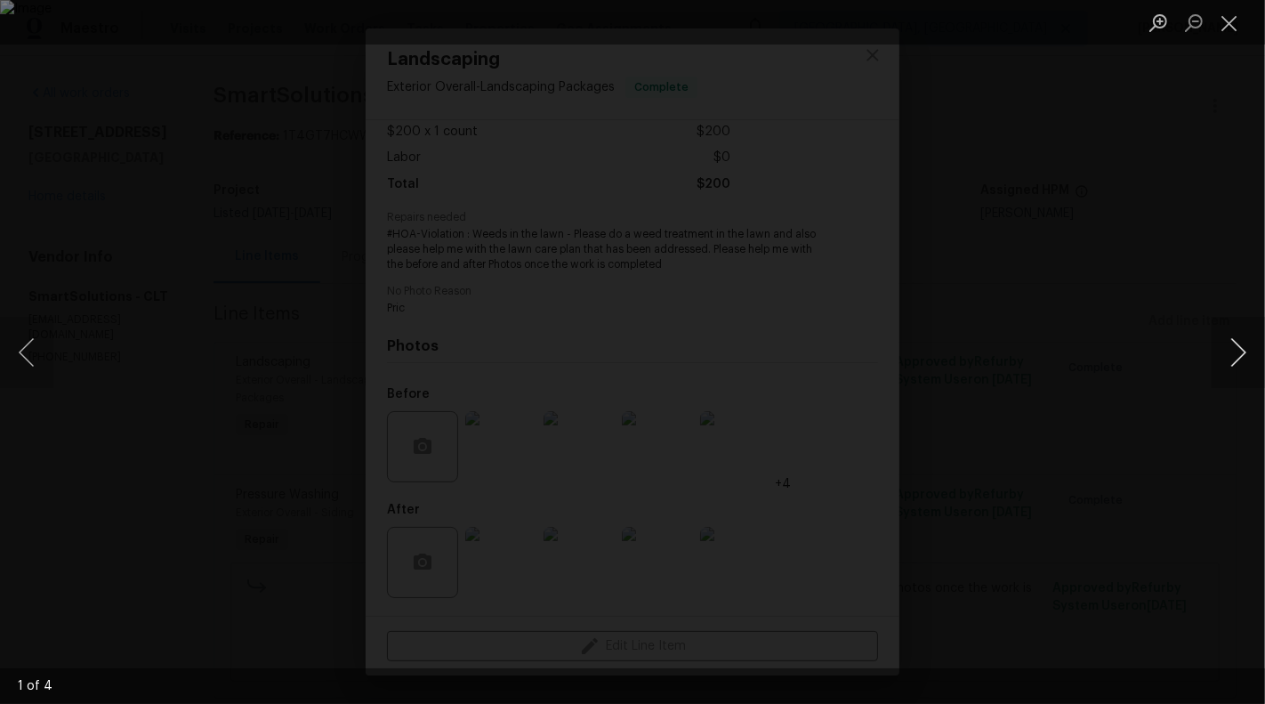
click at [1236, 354] on button "Next image" at bounding box center [1238, 352] width 53 height 71
click at [1248, 348] on button "Next image" at bounding box center [1238, 352] width 53 height 71
click at [1242, 348] on button "Next image" at bounding box center [1238, 352] width 53 height 71
click at [1235, 28] on button "Close lightbox" at bounding box center [1230, 22] width 36 height 31
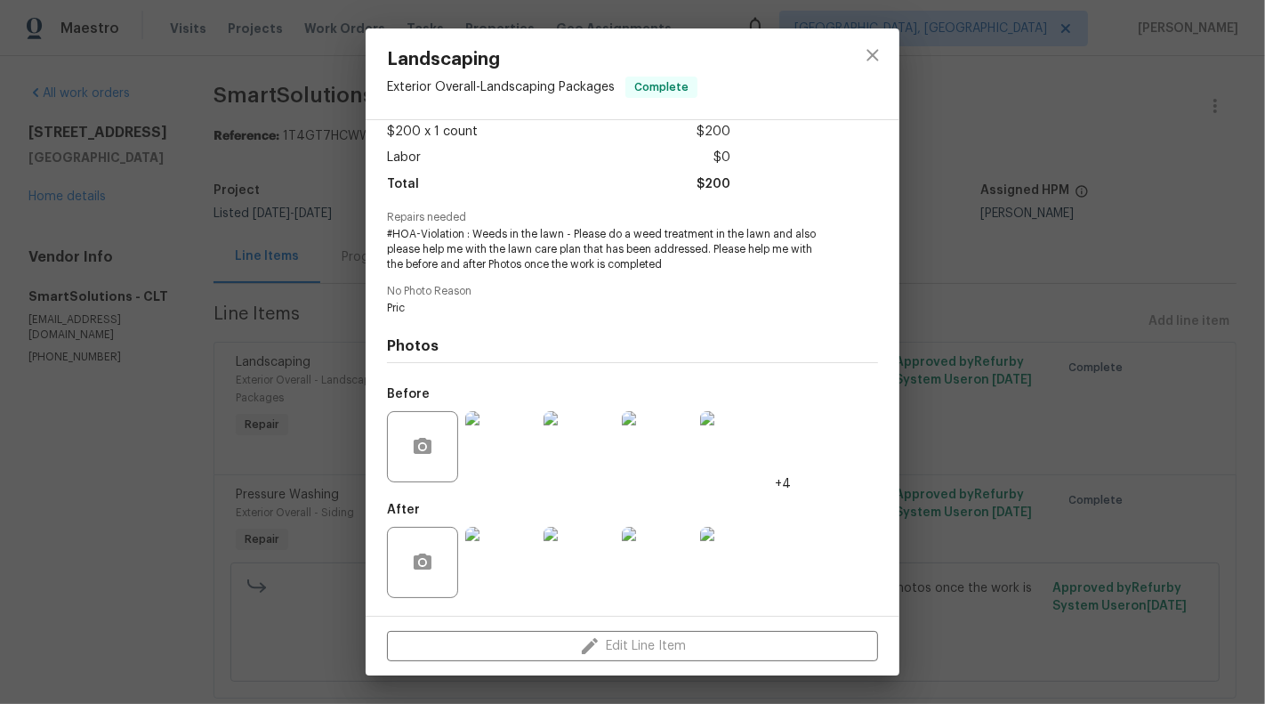
click at [53, 466] on div "Landscaping Exterior Overall - Landscaping Packages Complete Vendor SmartSoluti…" at bounding box center [632, 352] width 1265 height 704
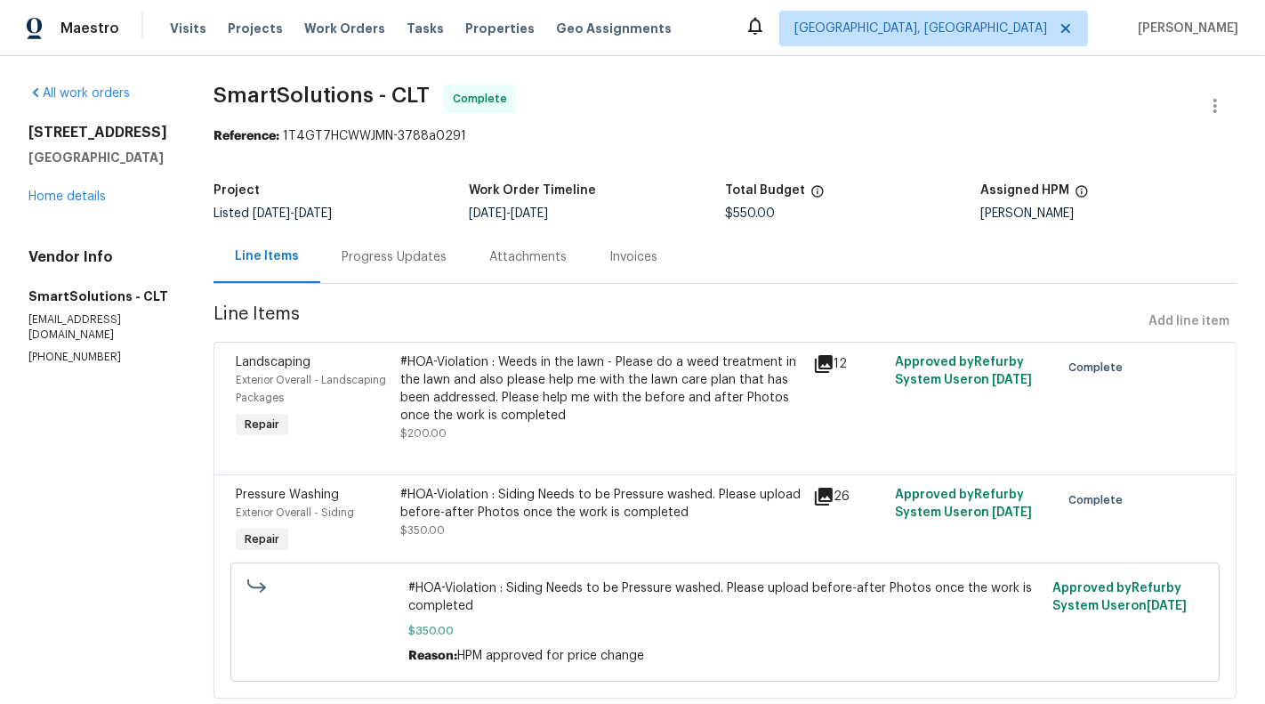
scroll to position [44, 0]
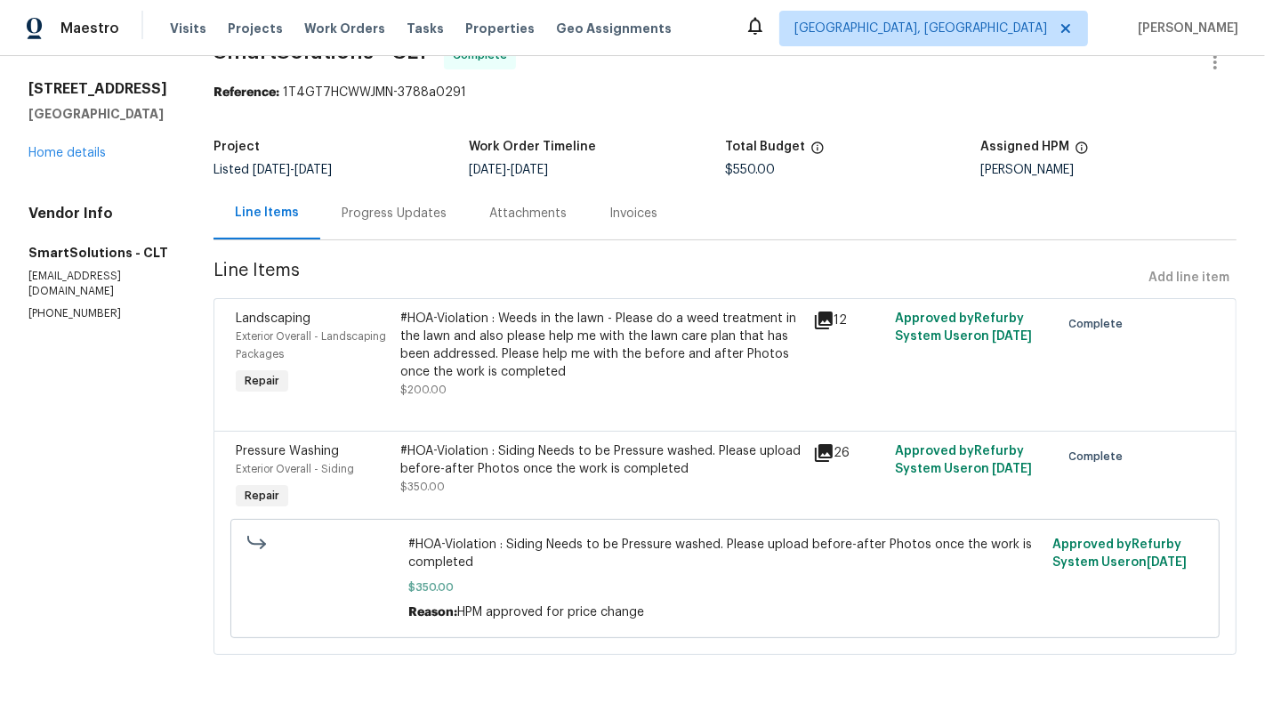
click at [545, 439] on div "#HOA-Violation : Siding Needs to be Pressure washed. Please upload before-after…" at bounding box center [601, 478] width 412 height 82
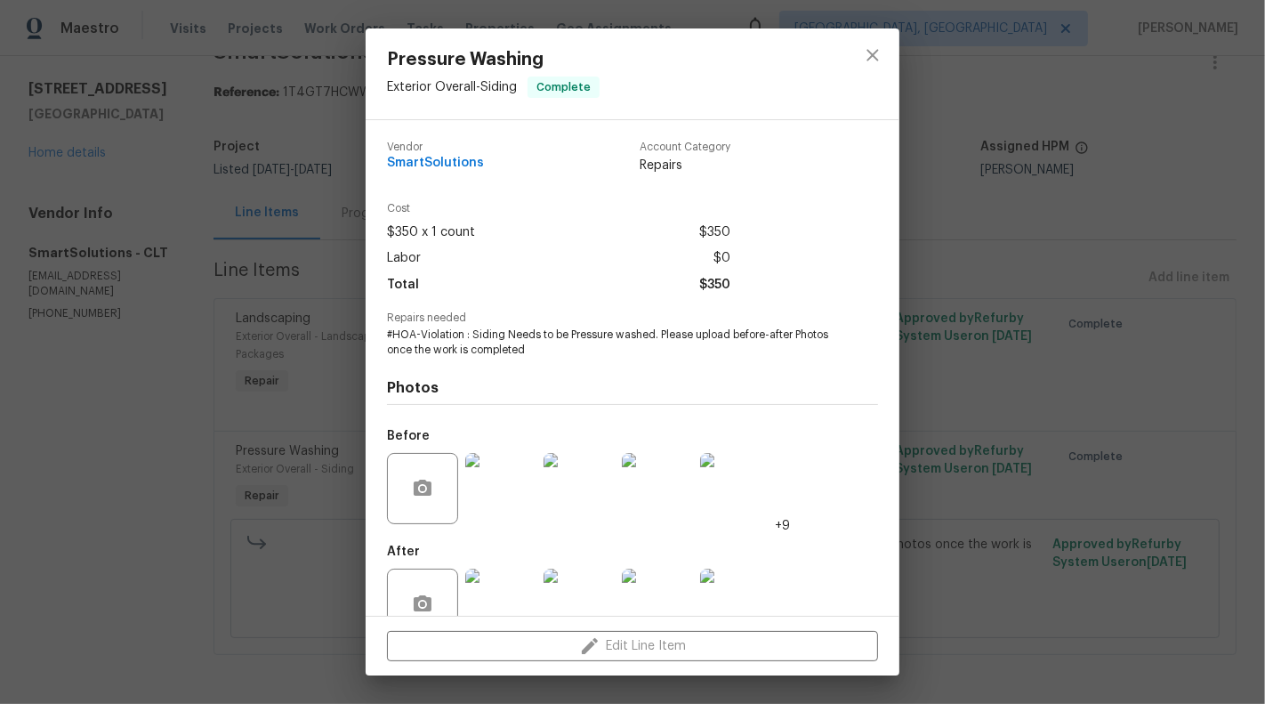
scroll to position [42, 0]
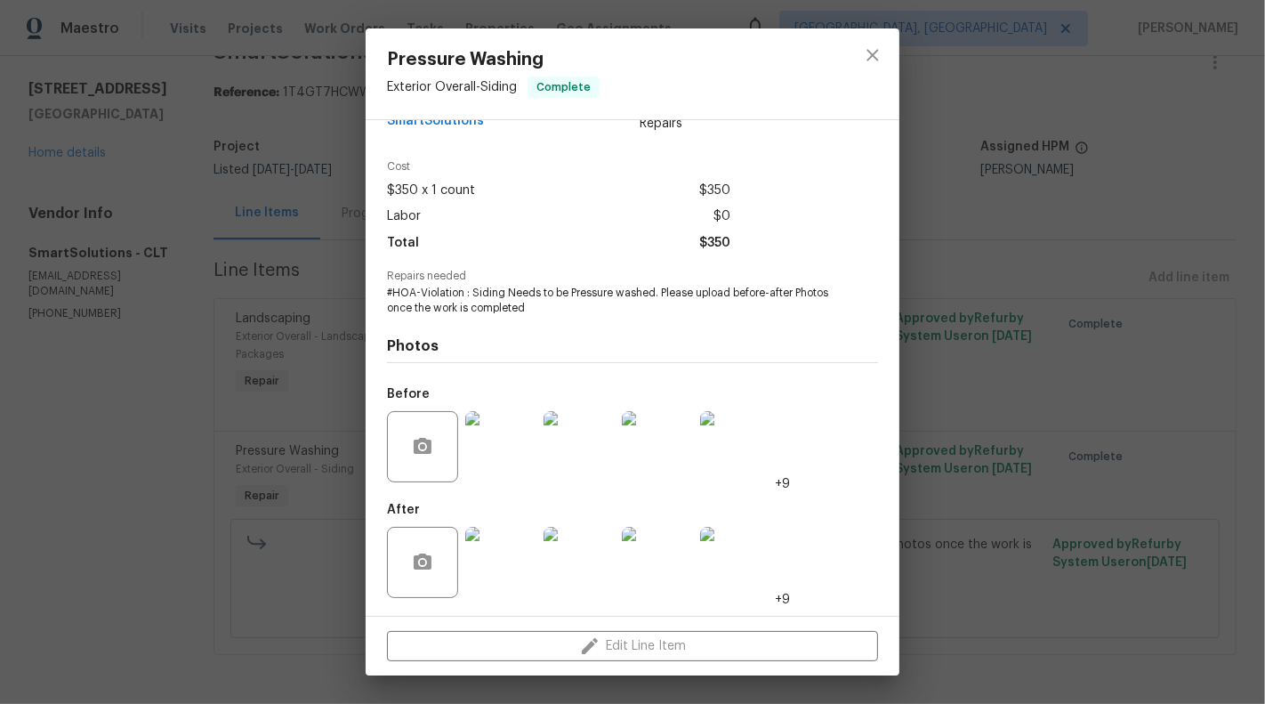
click at [528, 582] on img at bounding box center [500, 562] width 71 height 71
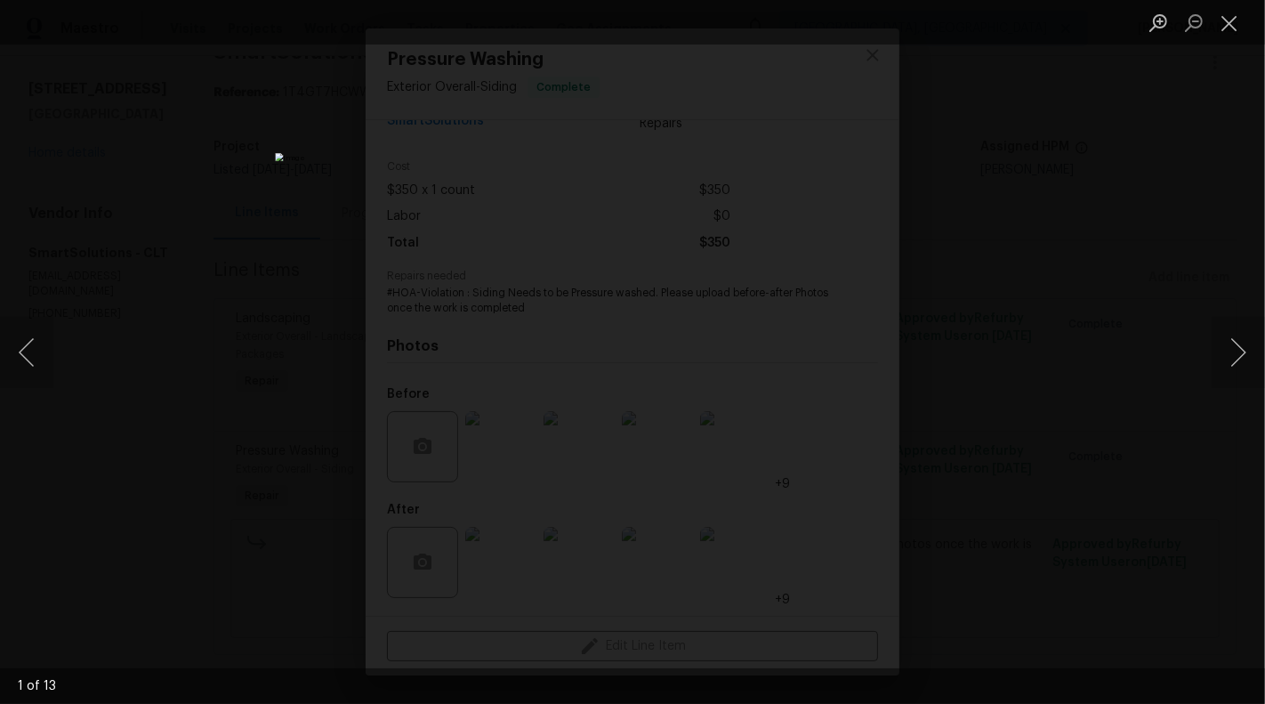
click at [1250, 390] on div "Lightbox" at bounding box center [632, 352] width 1265 height 704
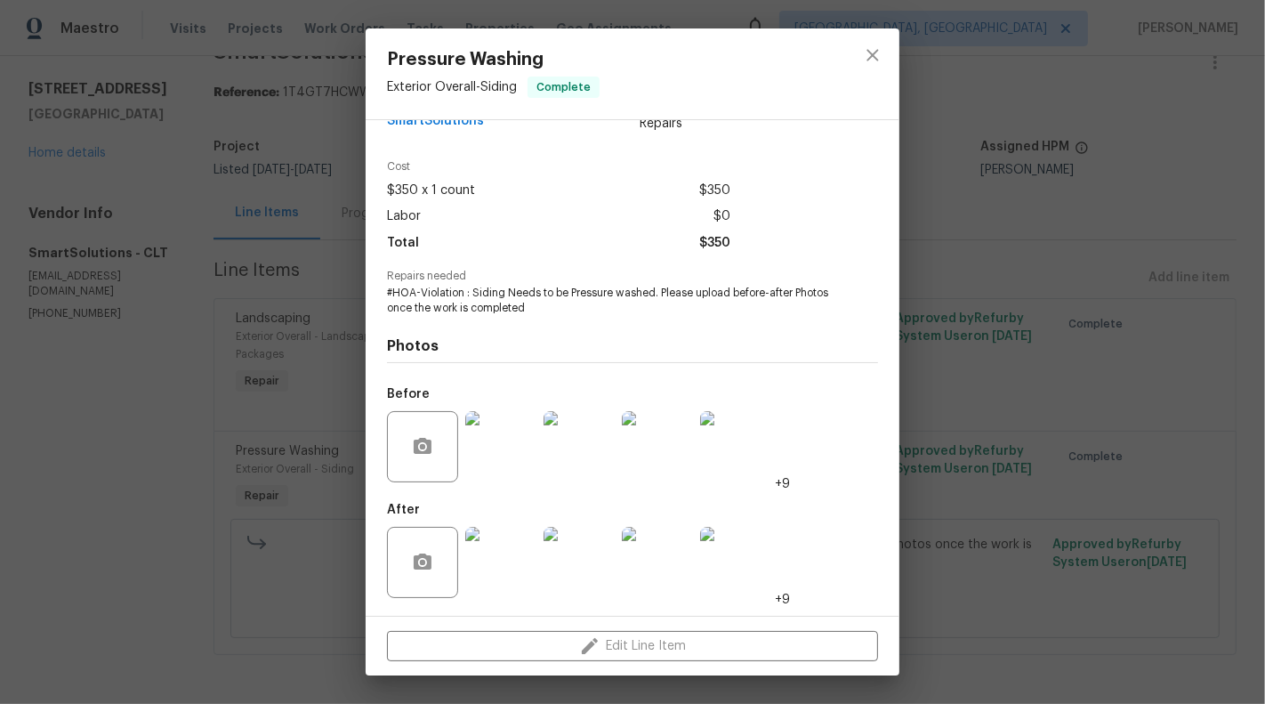
click at [506, 563] on img at bounding box center [500, 562] width 71 height 71
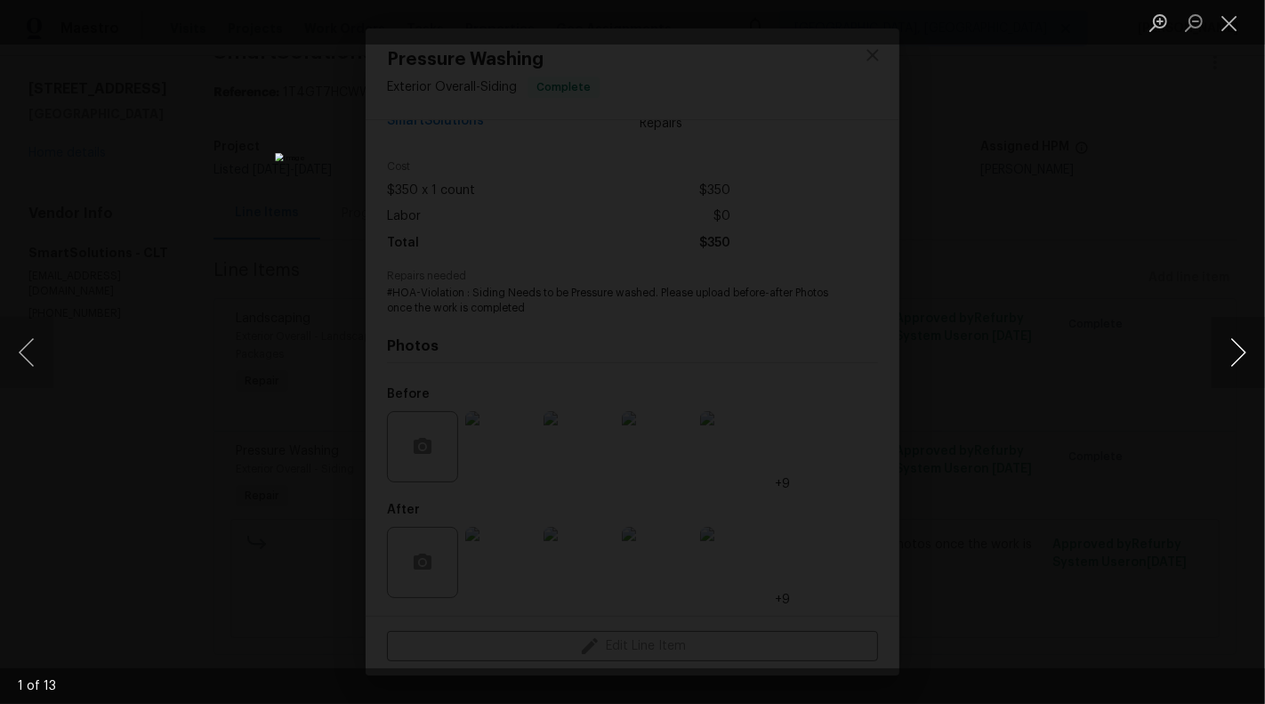
click at [1253, 350] on button "Next image" at bounding box center [1238, 352] width 53 height 71
click at [1245, 351] on button "Next image" at bounding box center [1238, 352] width 53 height 71
click at [1248, 356] on button "Next image" at bounding box center [1238, 352] width 53 height 71
click at [1246, 348] on button "Next image" at bounding box center [1238, 352] width 53 height 71
click at [1234, 320] on button "Next image" at bounding box center [1238, 352] width 53 height 71
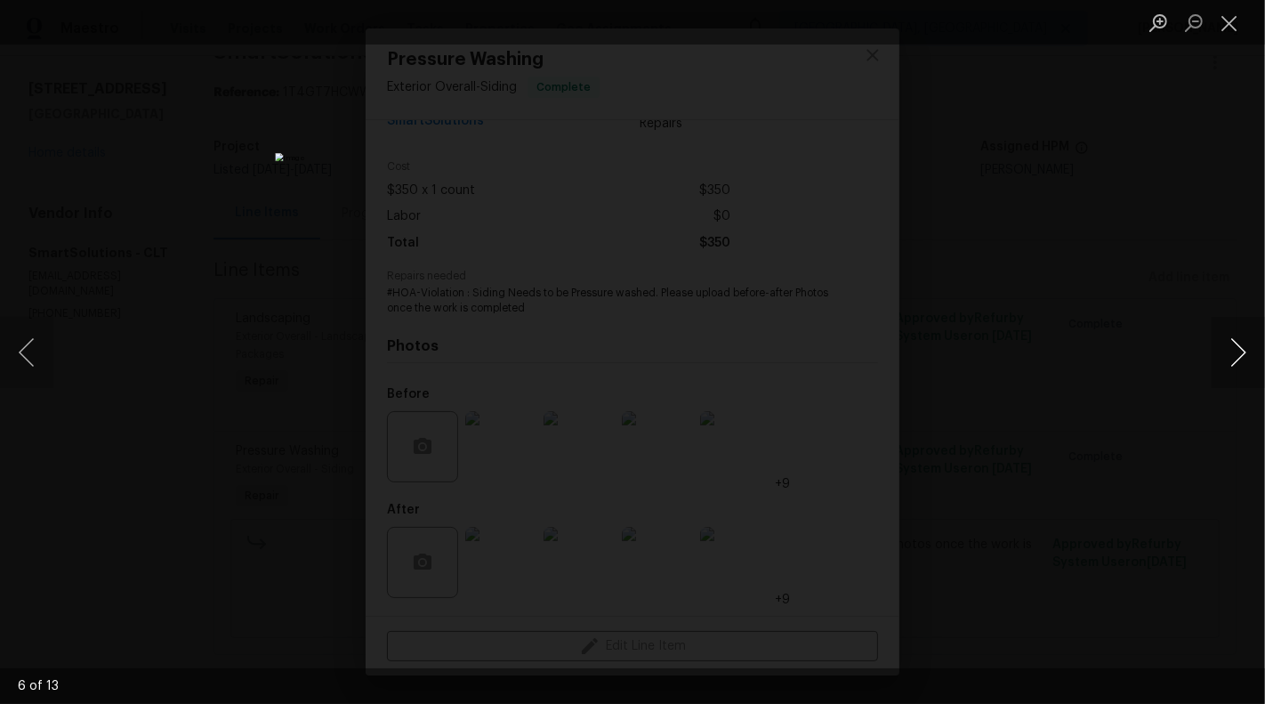
click at [1247, 368] on button "Next image" at bounding box center [1238, 352] width 53 height 71
click at [1238, 351] on button "Next image" at bounding box center [1238, 352] width 53 height 71
click at [1242, 346] on button "Next image" at bounding box center [1238, 352] width 53 height 71
click at [1236, 360] on button "Next image" at bounding box center [1238, 352] width 53 height 71
click at [1256, 347] on button "Next image" at bounding box center [1238, 352] width 53 height 71
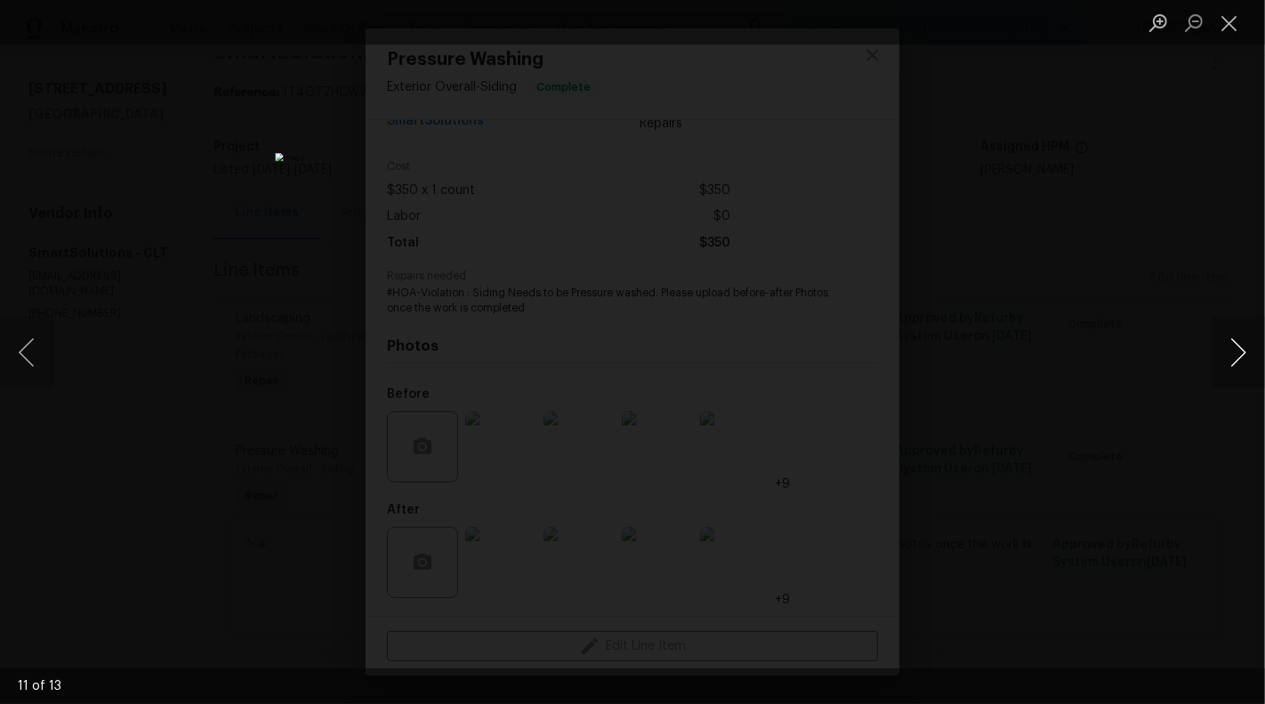
click at [1247, 349] on button "Next image" at bounding box center [1238, 352] width 53 height 71
click at [1246, 348] on button "Next image" at bounding box center [1238, 352] width 53 height 71
click at [1217, 33] on button "Close lightbox" at bounding box center [1230, 22] width 36 height 31
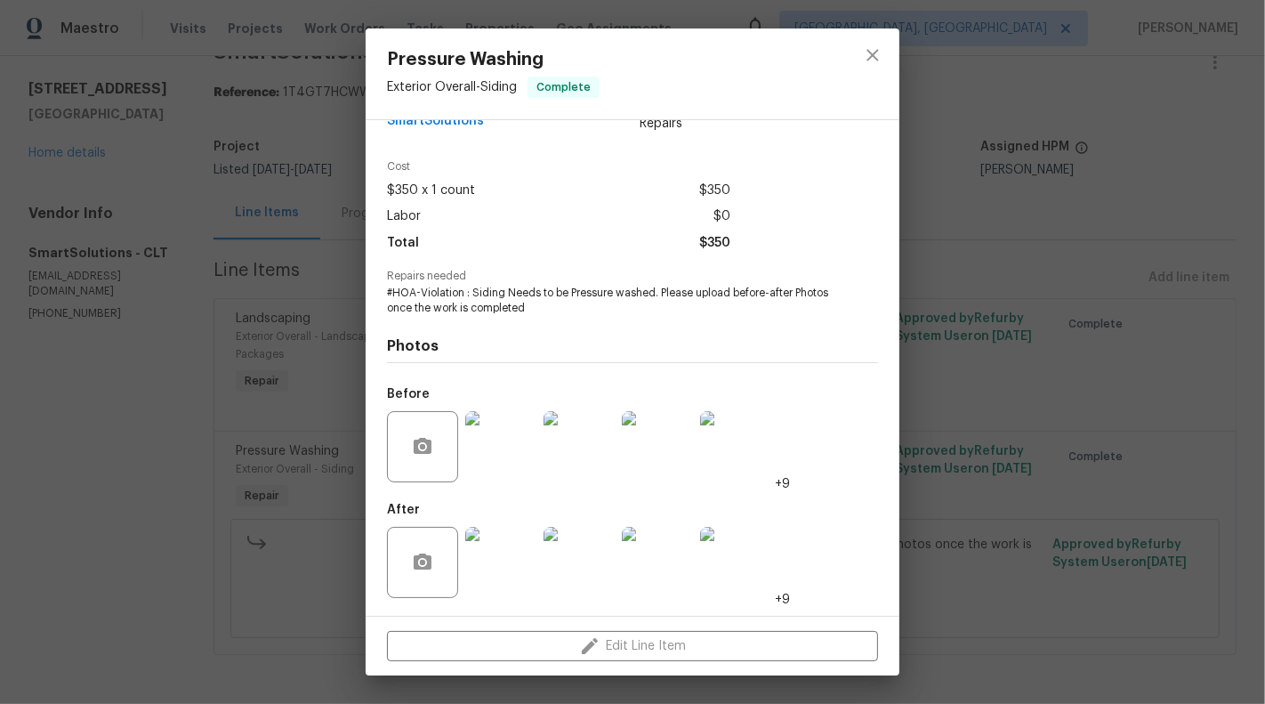
click at [253, 316] on div "Pressure Washing Exterior Overall - Siding Complete Vendor SmartSolutions Accou…" at bounding box center [632, 352] width 1265 height 704
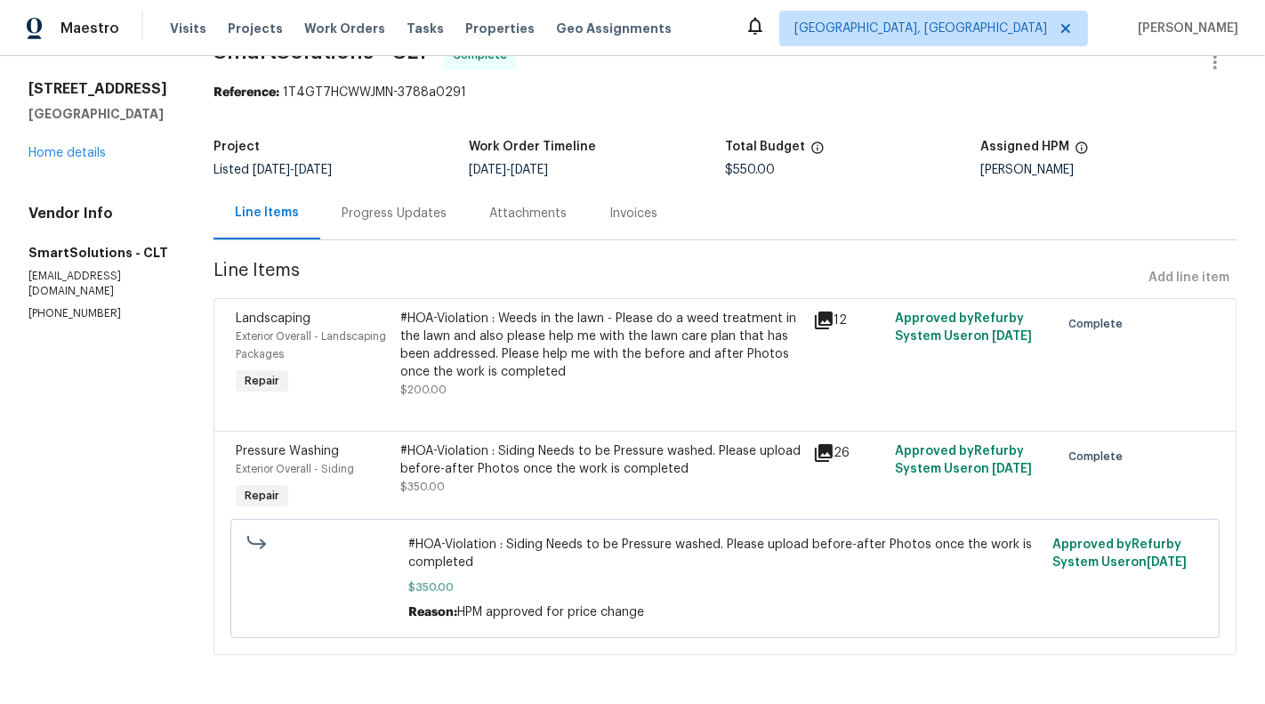
scroll to position [0, 0]
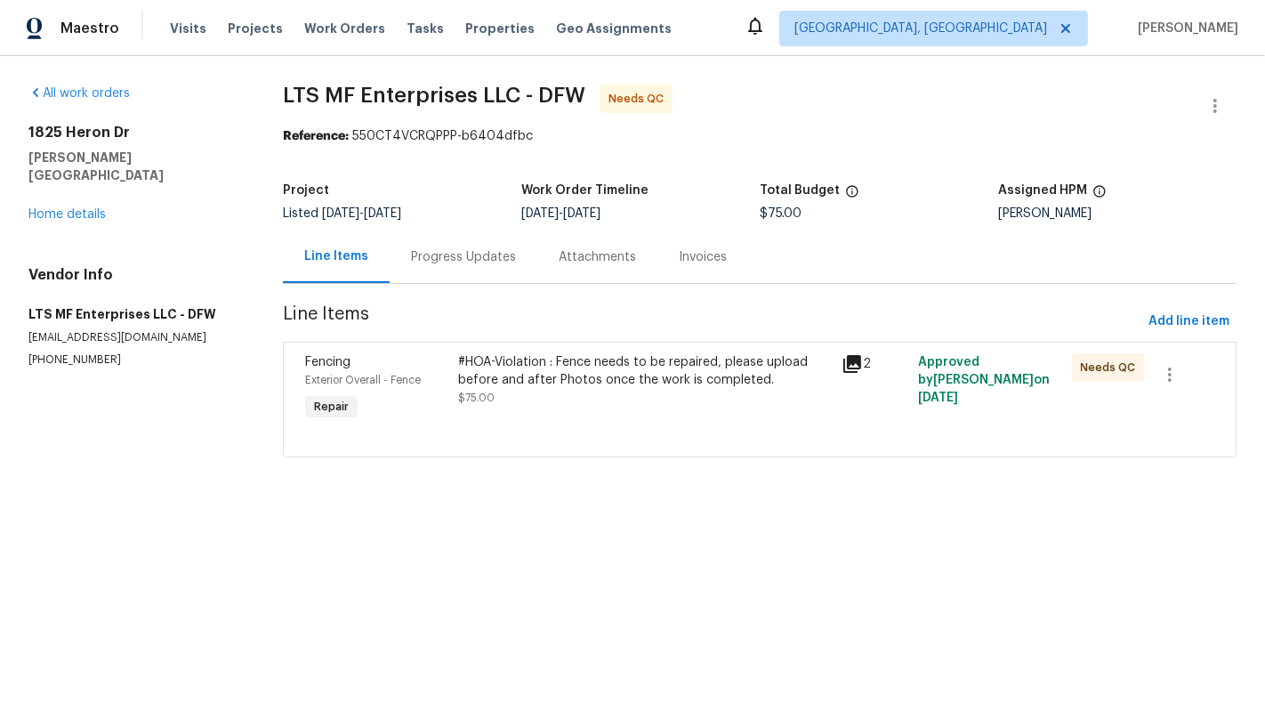
click at [558, 420] on div "#HOA-Violation : Fence needs to be repaired, please upload before and after Pho…" at bounding box center [644, 389] width 383 height 82
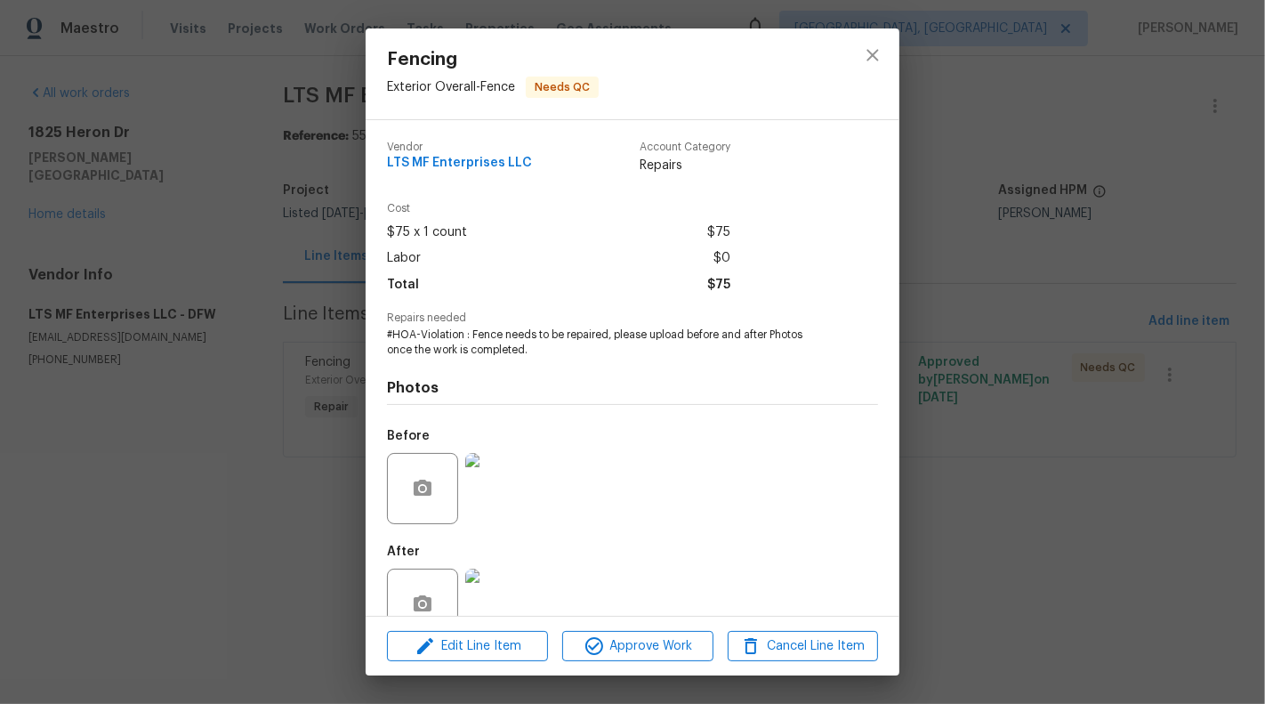
scroll to position [42, 0]
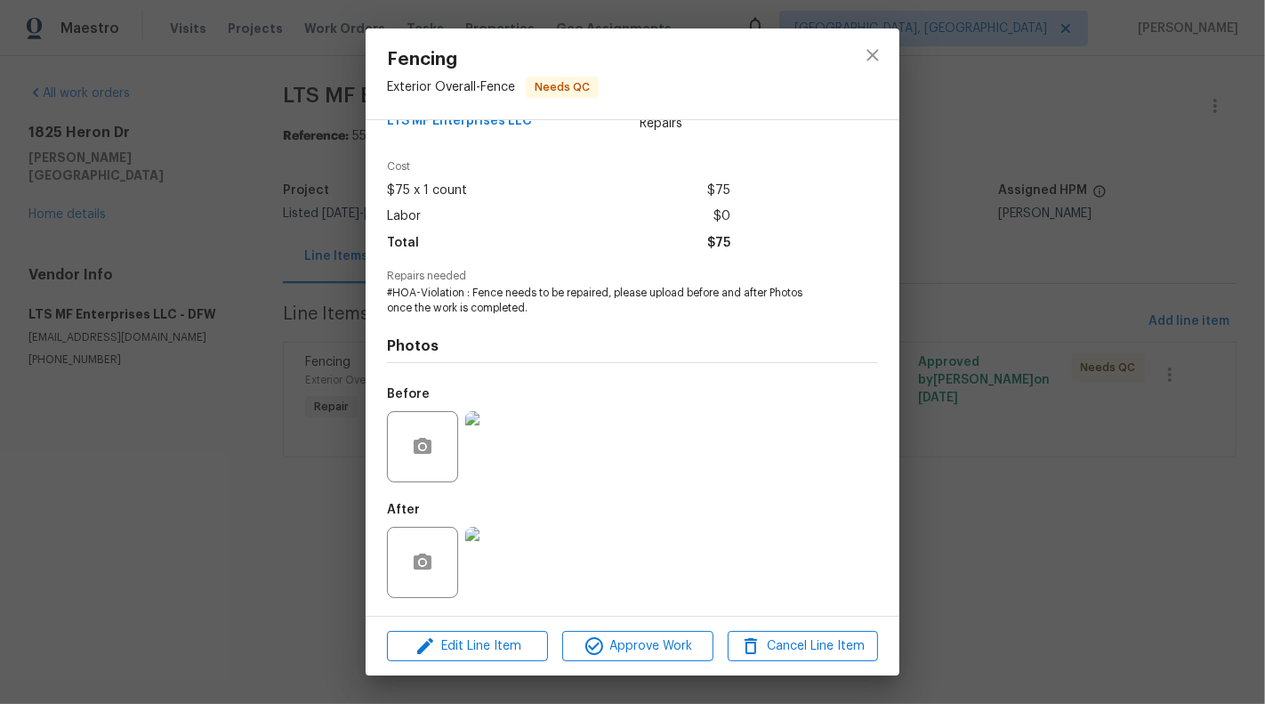
click at [521, 522] on div at bounding box center [501, 562] width 78 height 93
click at [88, 469] on div "Fencing Exterior Overall - Fence Needs QC Vendor LTS MF Enterprises LLC Account…" at bounding box center [632, 352] width 1265 height 704
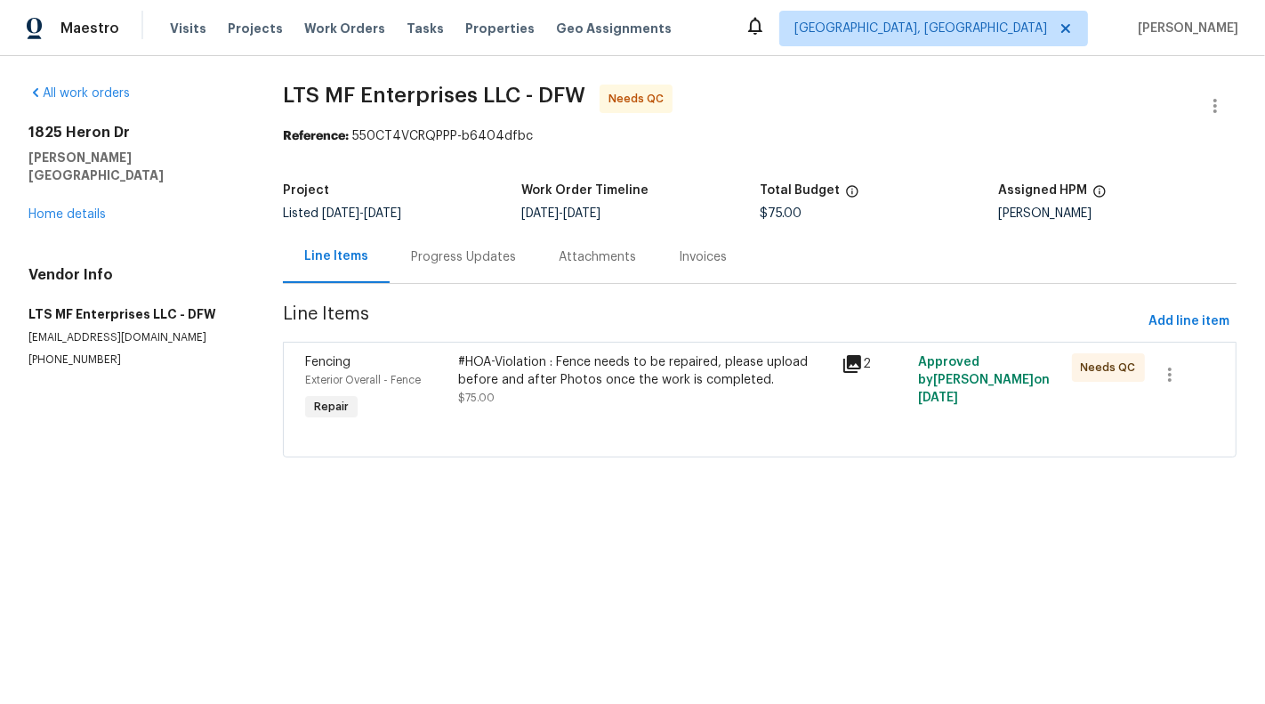
click at [520, 404] on div "#HOA-Violation : Fence needs to be repaired, please upload before and after Pho…" at bounding box center [644, 379] width 373 height 53
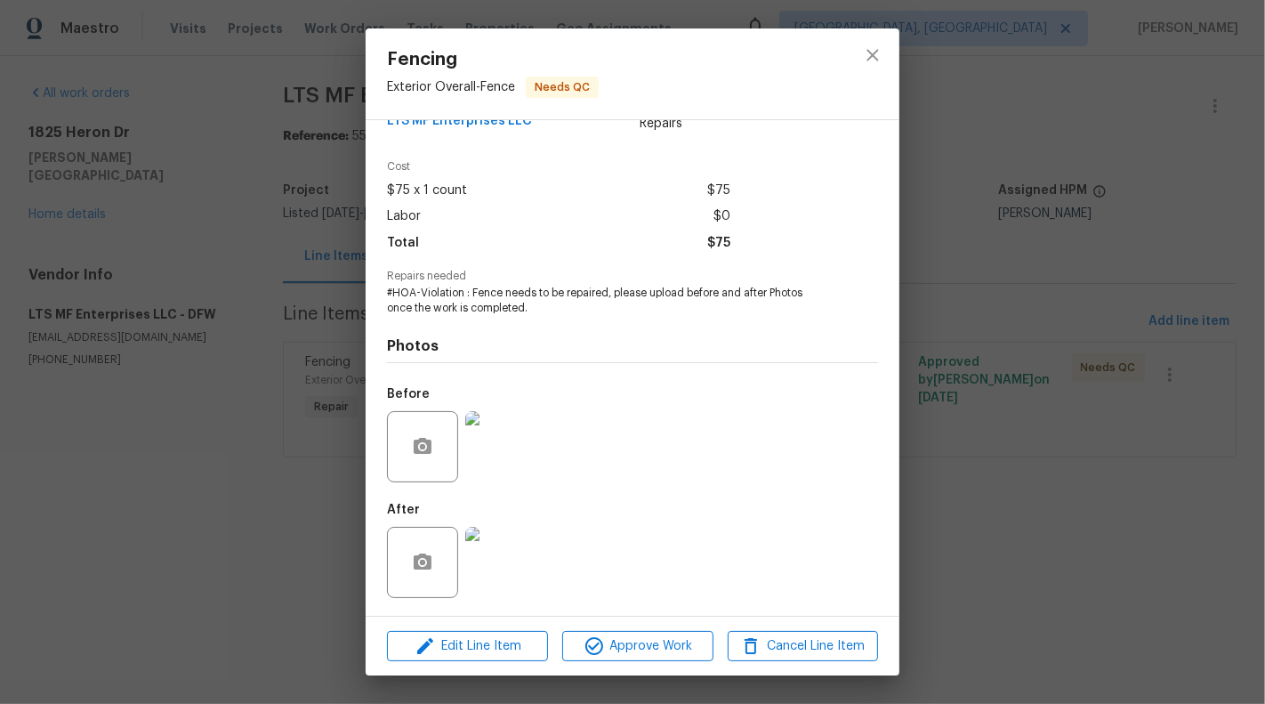
click at [483, 568] on img at bounding box center [500, 562] width 71 height 71
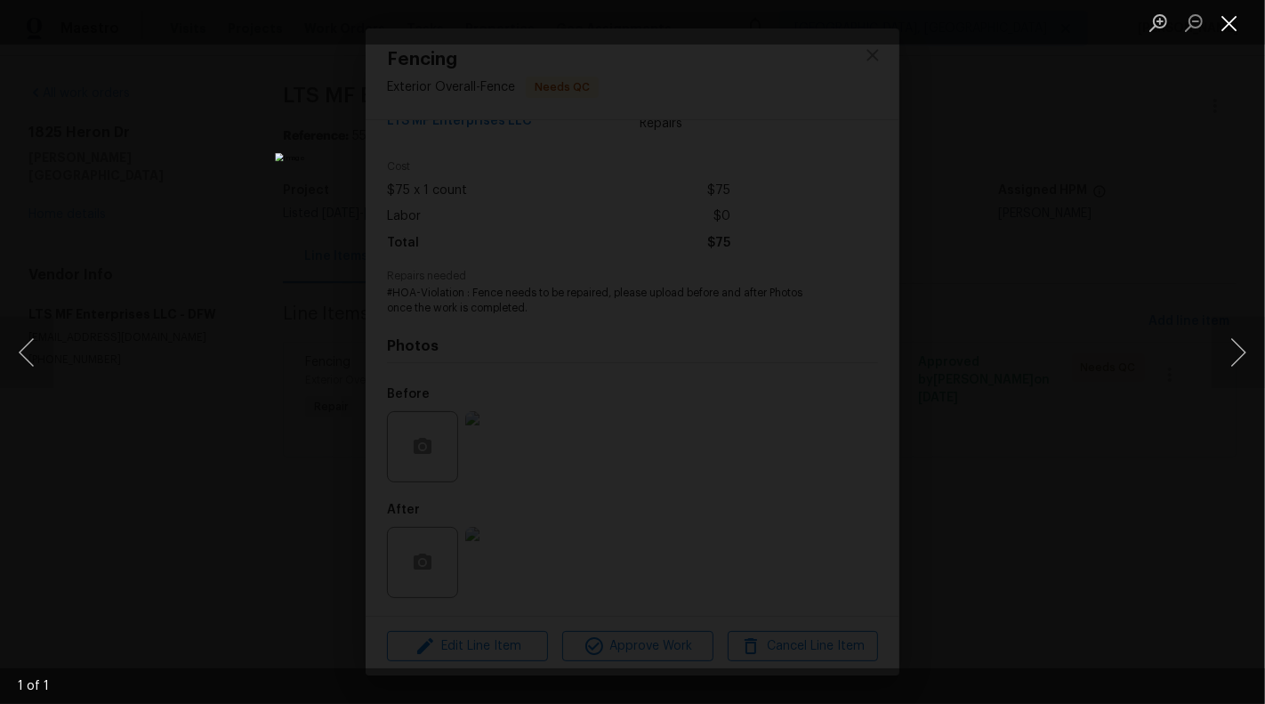
click at [1235, 29] on button "Close lightbox" at bounding box center [1230, 22] width 36 height 31
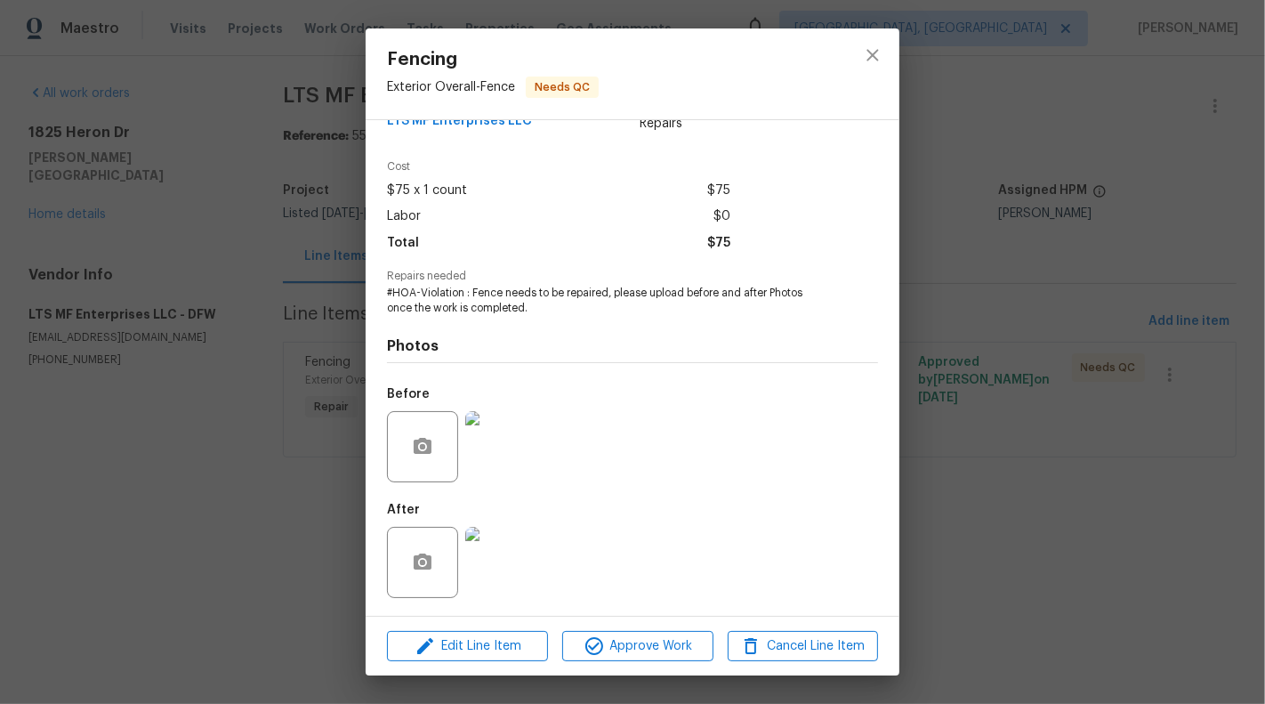
click at [233, 372] on div "Fencing Exterior Overall - Fence Needs QC Vendor LTS MF Enterprises LLC Account…" at bounding box center [632, 352] width 1265 height 704
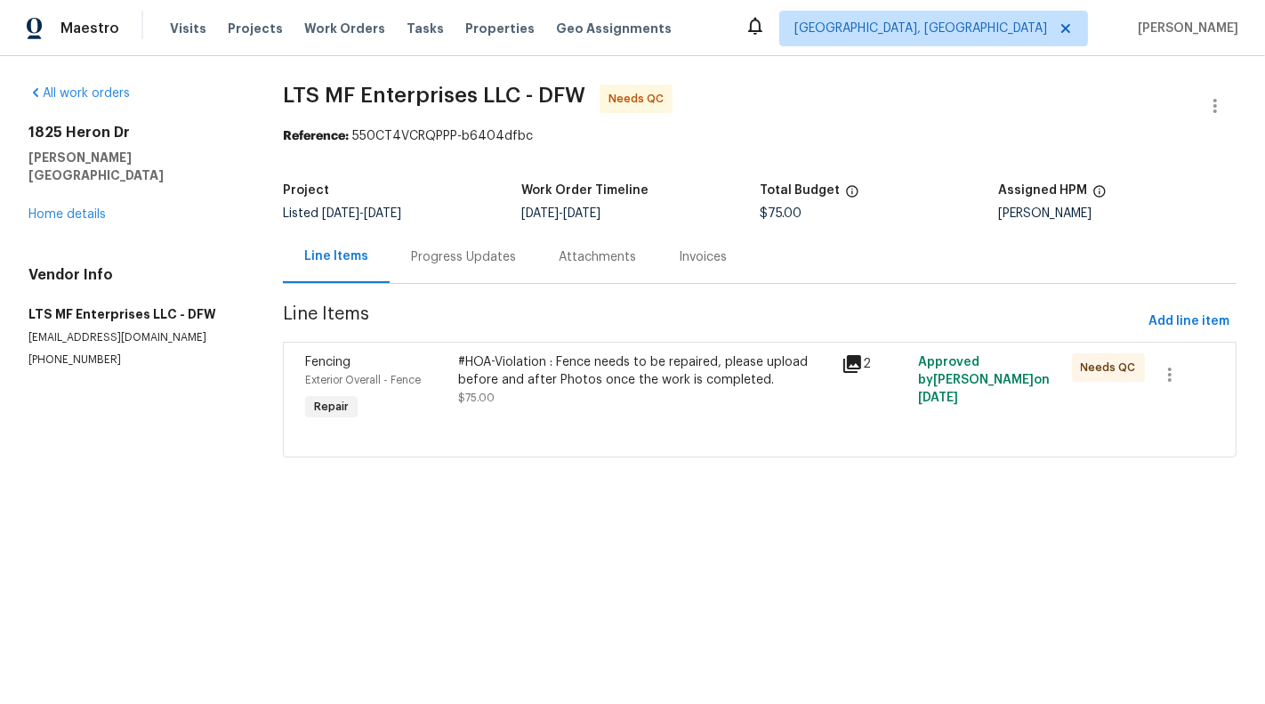
click at [540, 367] on div "#HOA-Violation : Fence needs to be repaired, please upload before and after Pho…" at bounding box center [644, 371] width 373 height 36
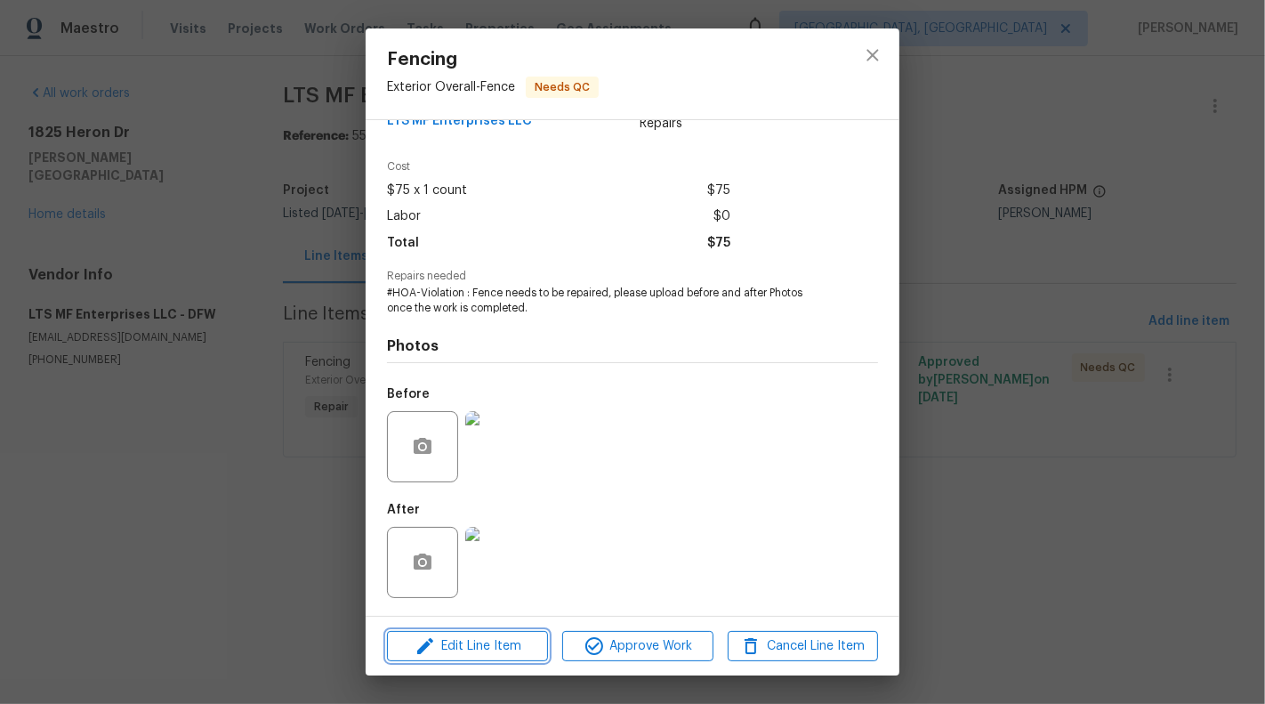
click at [502, 649] on span "Edit Line Item" at bounding box center [467, 646] width 150 height 22
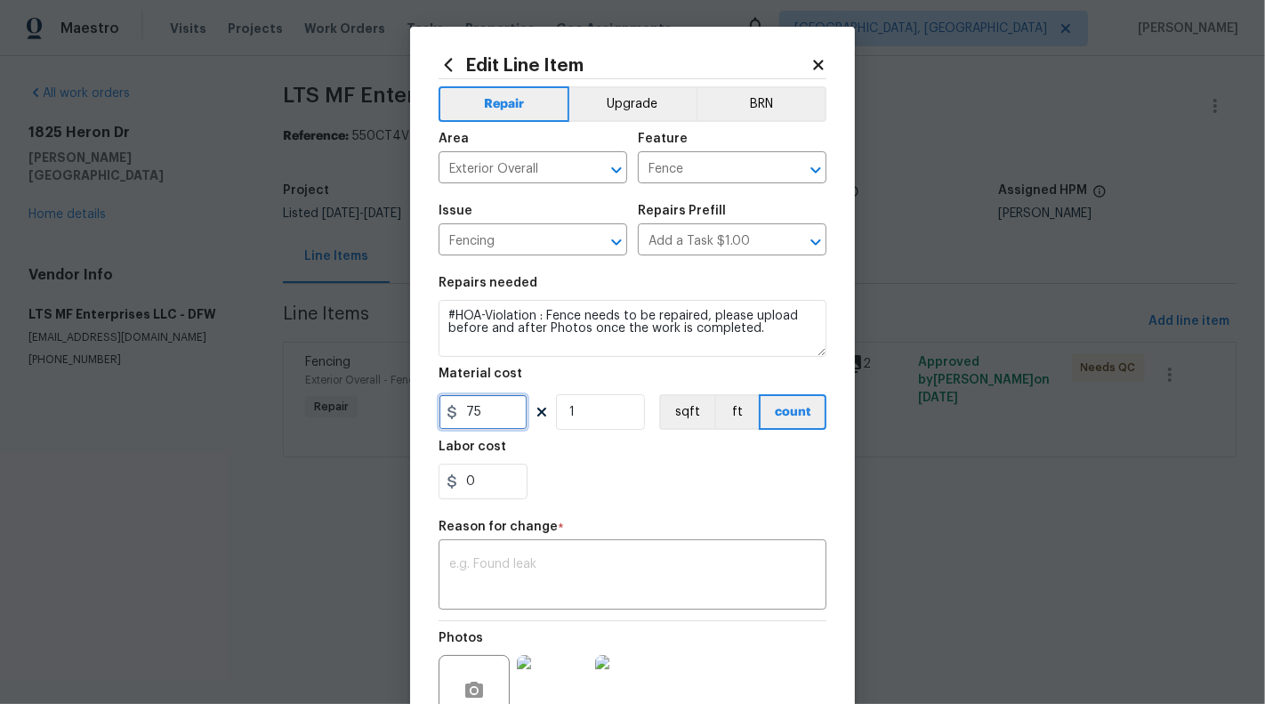
drag, startPoint x: 465, startPoint y: 414, endPoint x: 493, endPoint y: 413, distance: 27.6
click at [493, 413] on input "75" at bounding box center [483, 412] width 89 height 36
type input "425"
click at [488, 582] on textarea at bounding box center [632, 576] width 367 height 37
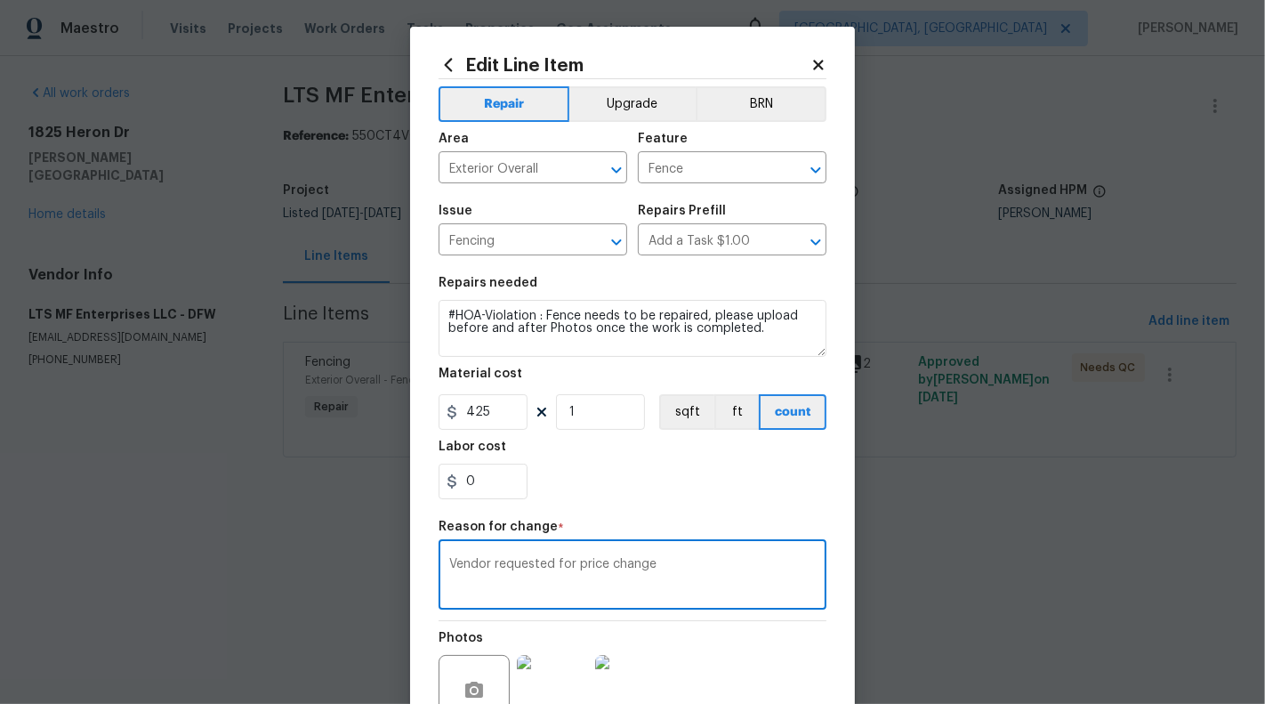
scroll to position [172, 0]
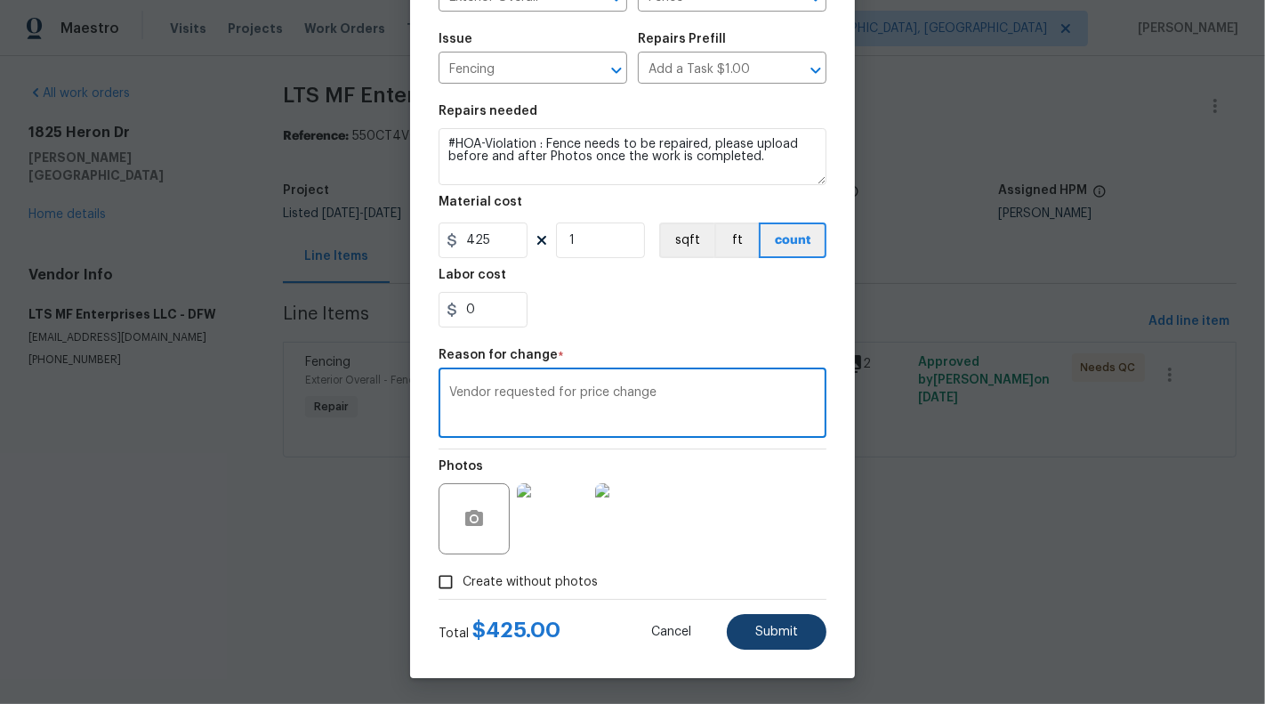
type textarea "Vendor requested for price change"
click at [788, 632] on span "Submit" at bounding box center [776, 631] width 43 height 13
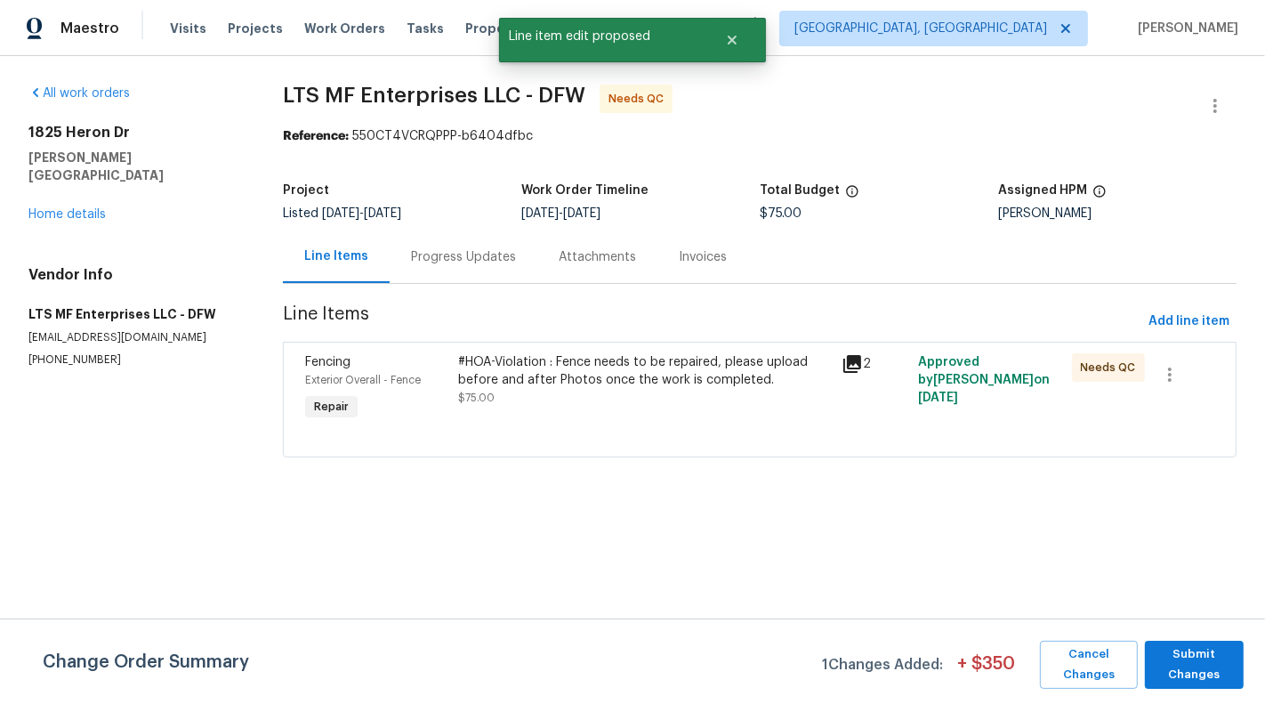
scroll to position [0, 0]
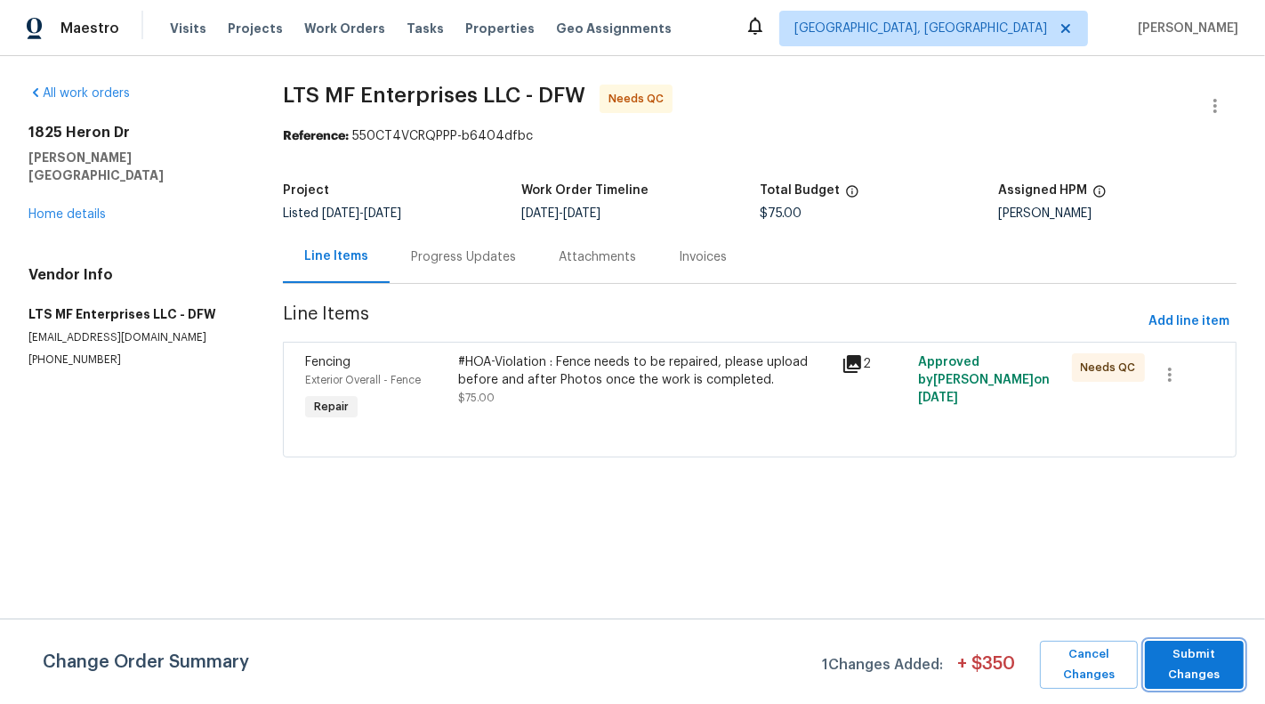
click at [1209, 657] on span "Submit Changes" at bounding box center [1194, 664] width 81 height 41
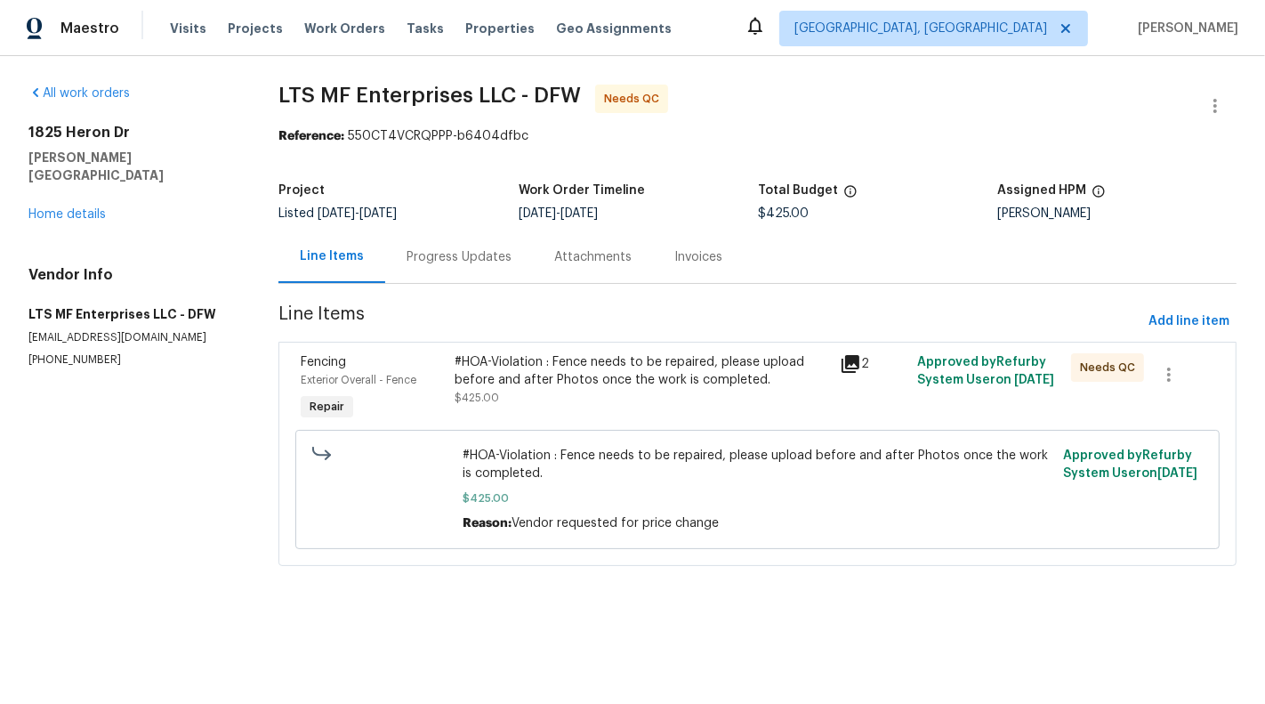
click at [310, 552] on div "#HOA-Violation : Fence needs to be repaired, please upload before and after Pho…" at bounding box center [758, 489] width 914 height 130
click at [589, 398] on div "#HOA-Violation : Fence needs to be repaired, please upload before and after Pho…" at bounding box center [642, 379] width 375 height 53
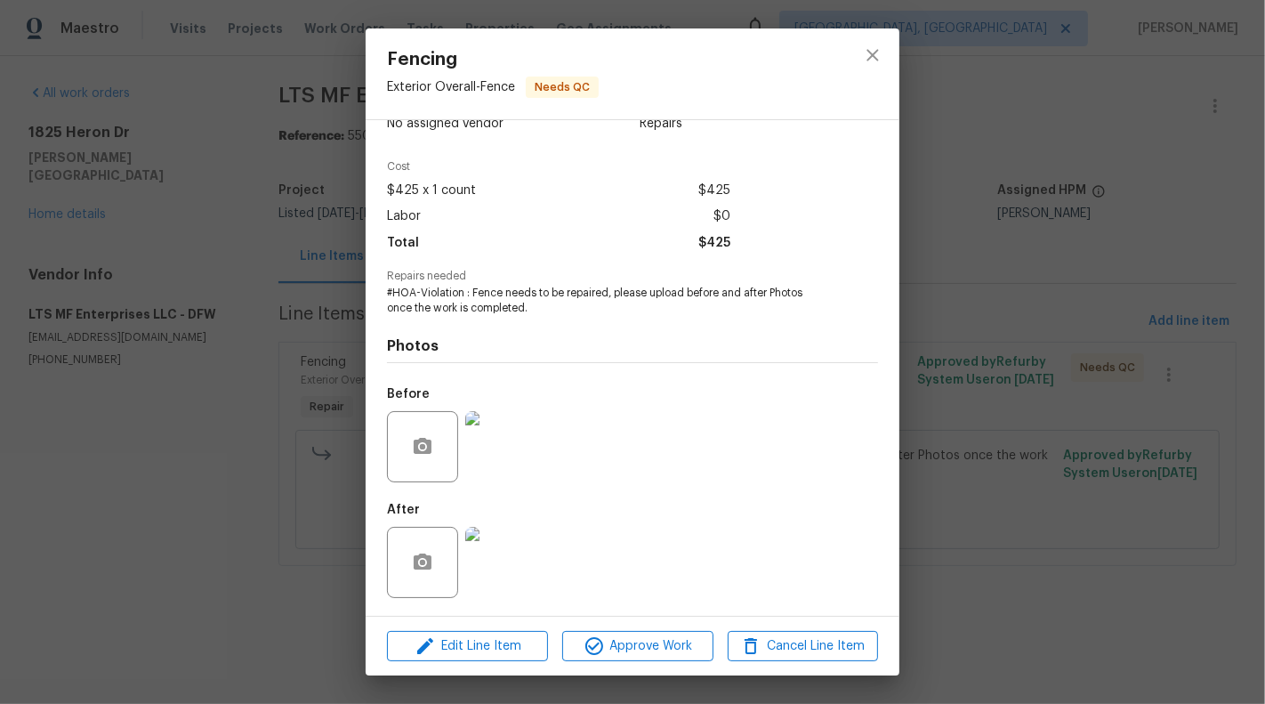
scroll to position [40, 0]
click at [655, 653] on span "Approve Work" at bounding box center [638, 646] width 140 height 22
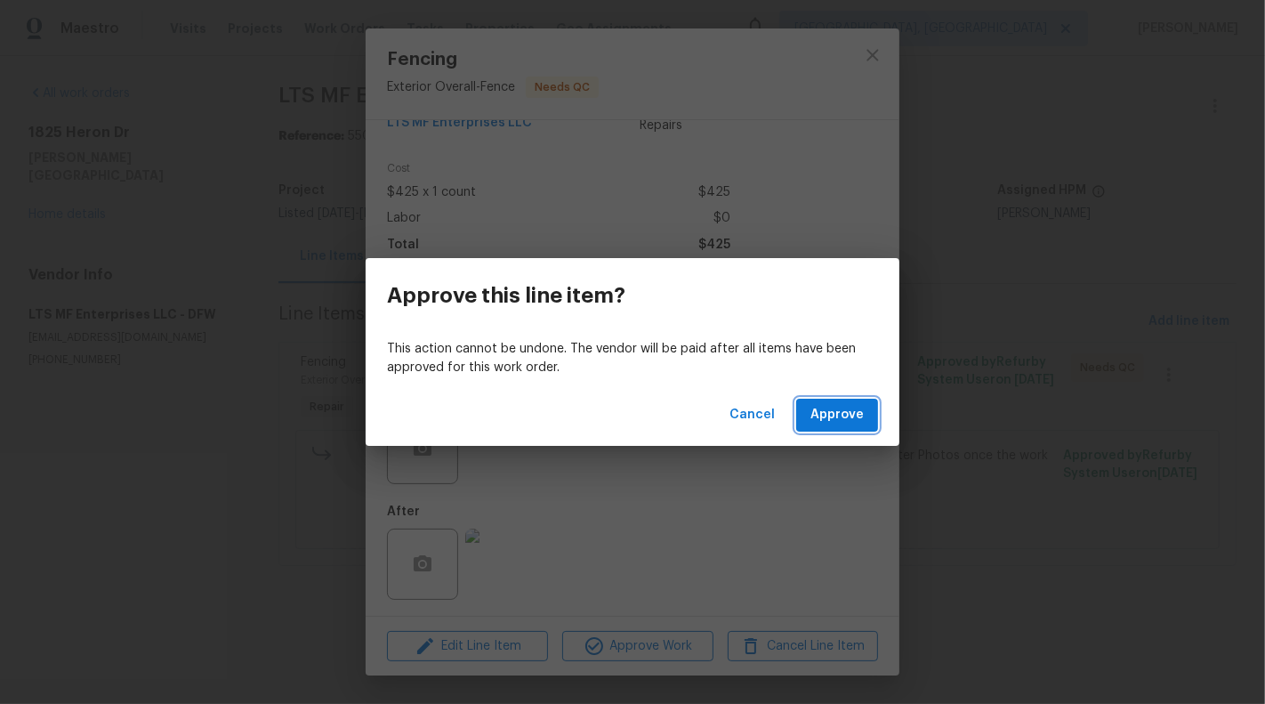
click at [850, 404] on span "Approve" at bounding box center [836, 415] width 53 height 22
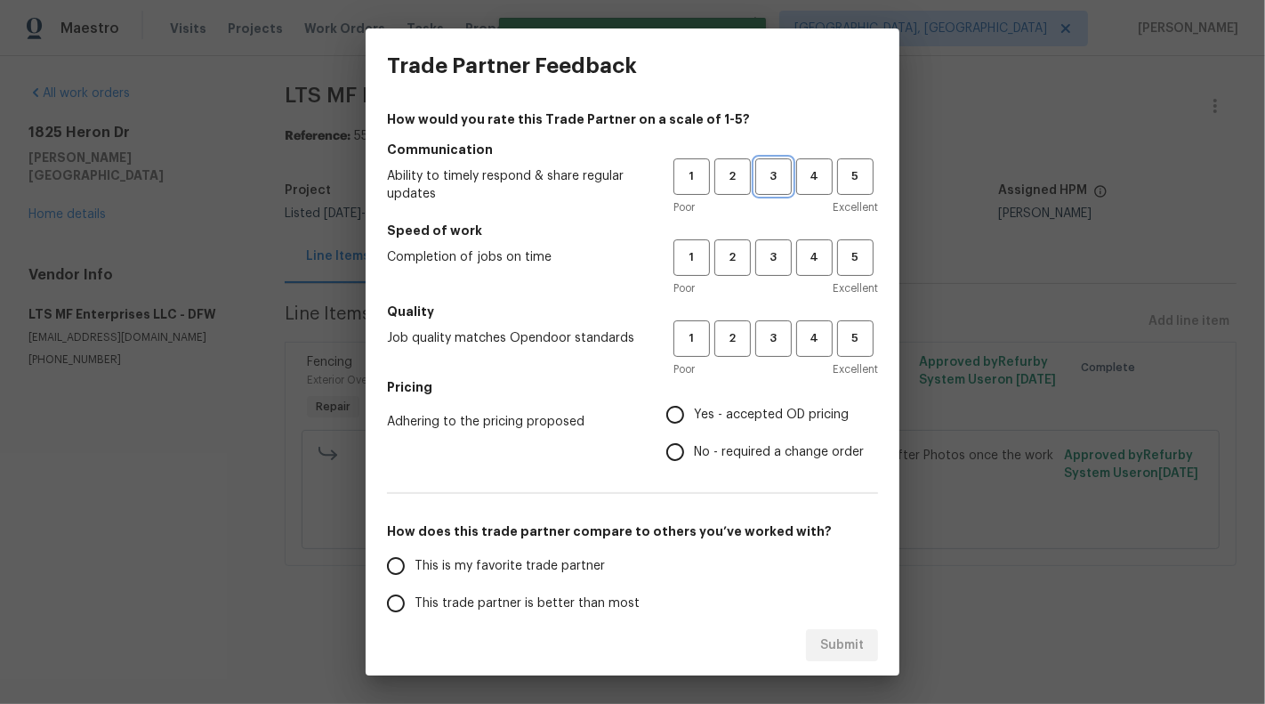
click at [765, 188] on button "3" at bounding box center [773, 176] width 36 height 36
click at [737, 267] on span "2" at bounding box center [732, 257] width 33 height 20
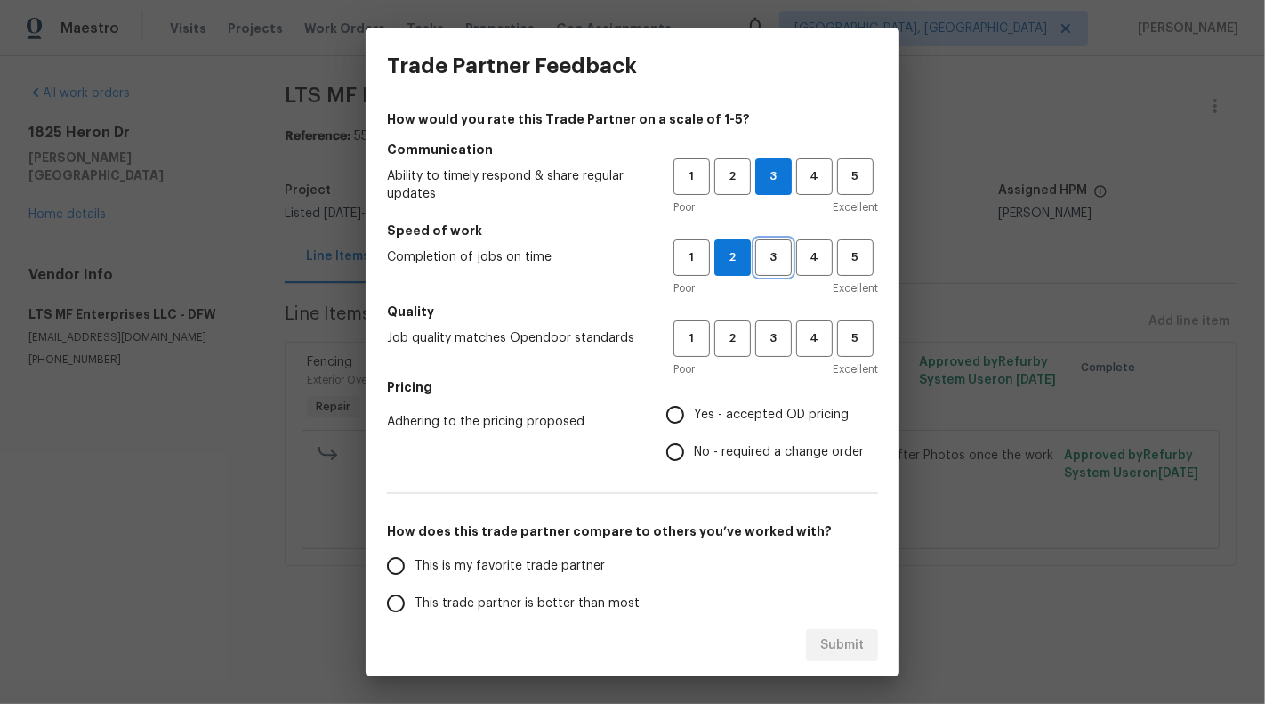
click at [777, 265] on span "3" at bounding box center [773, 257] width 33 height 20
click at [724, 342] on span "2" at bounding box center [732, 338] width 33 height 20
click at [756, 449] on span "No - required a change order" at bounding box center [779, 452] width 170 height 19
click at [694, 449] on input "No - required a change order" at bounding box center [675, 451] width 37 height 37
radio input "true"
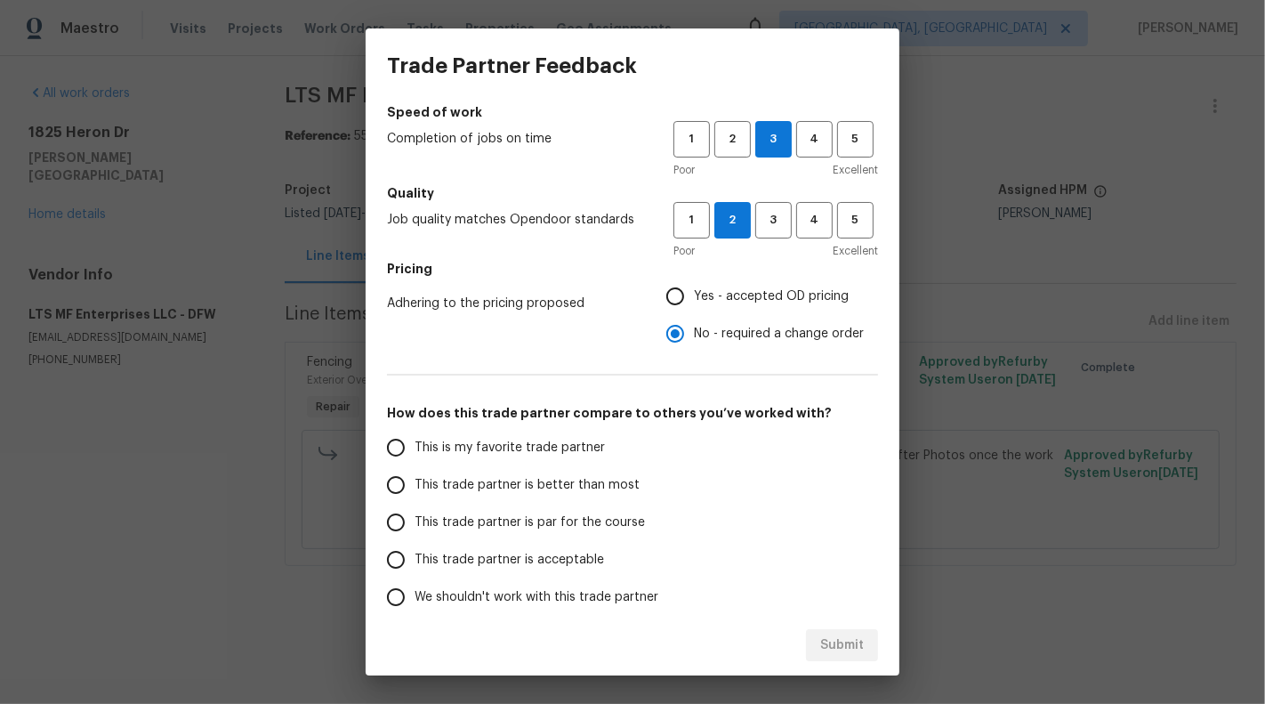
scroll to position [139, 0]
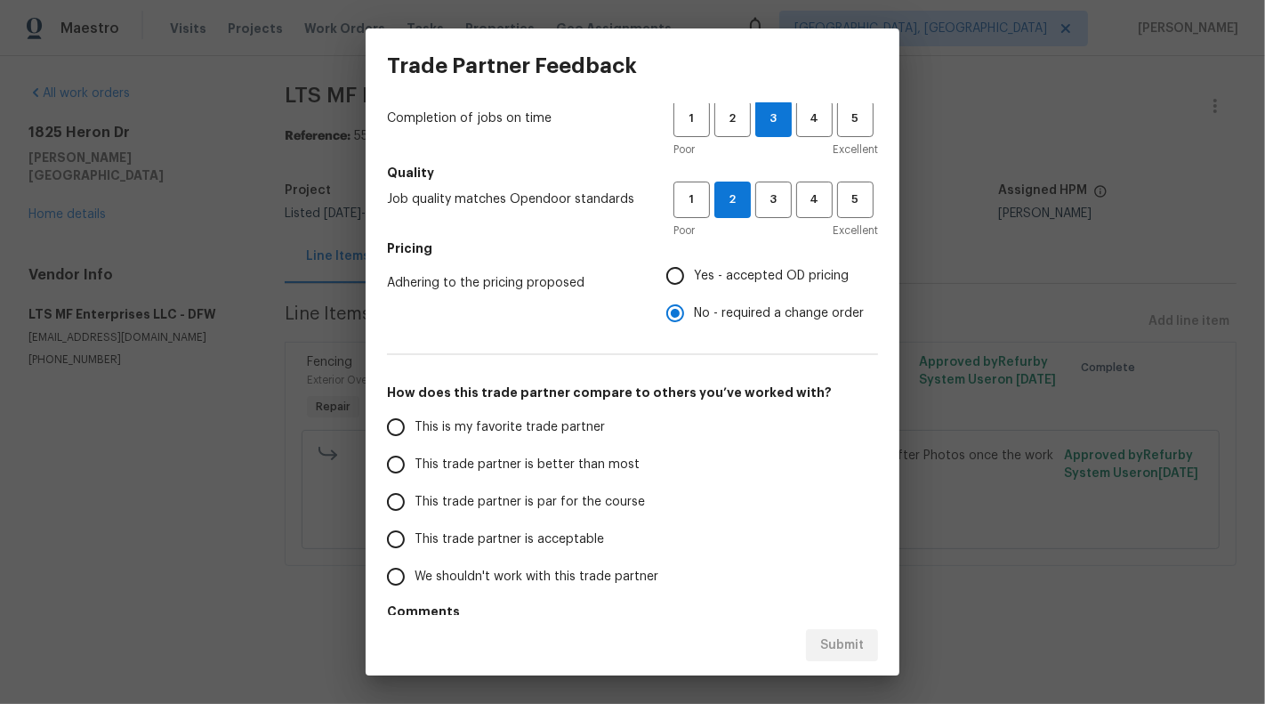
click at [535, 438] on label "This is my favorite trade partner" at bounding box center [517, 426] width 281 height 37
click at [415, 438] on input "This is my favorite trade partner" at bounding box center [395, 426] width 37 height 37
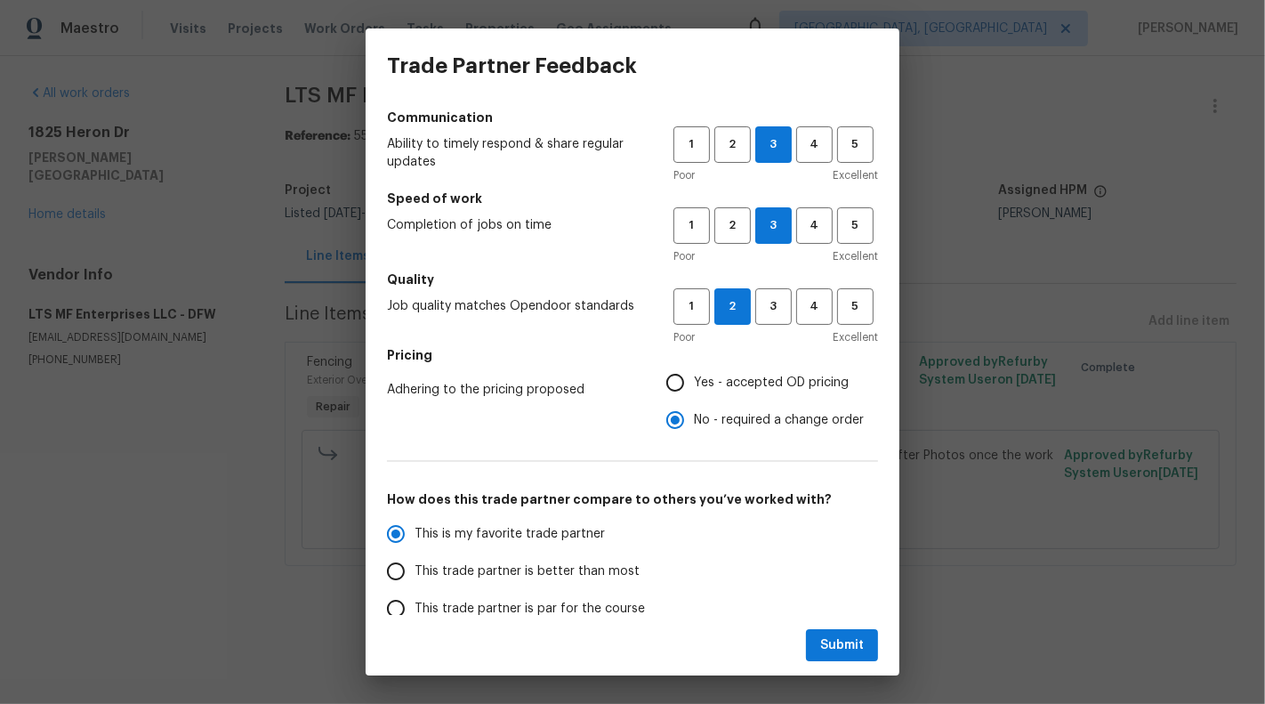
scroll to position [199, 0]
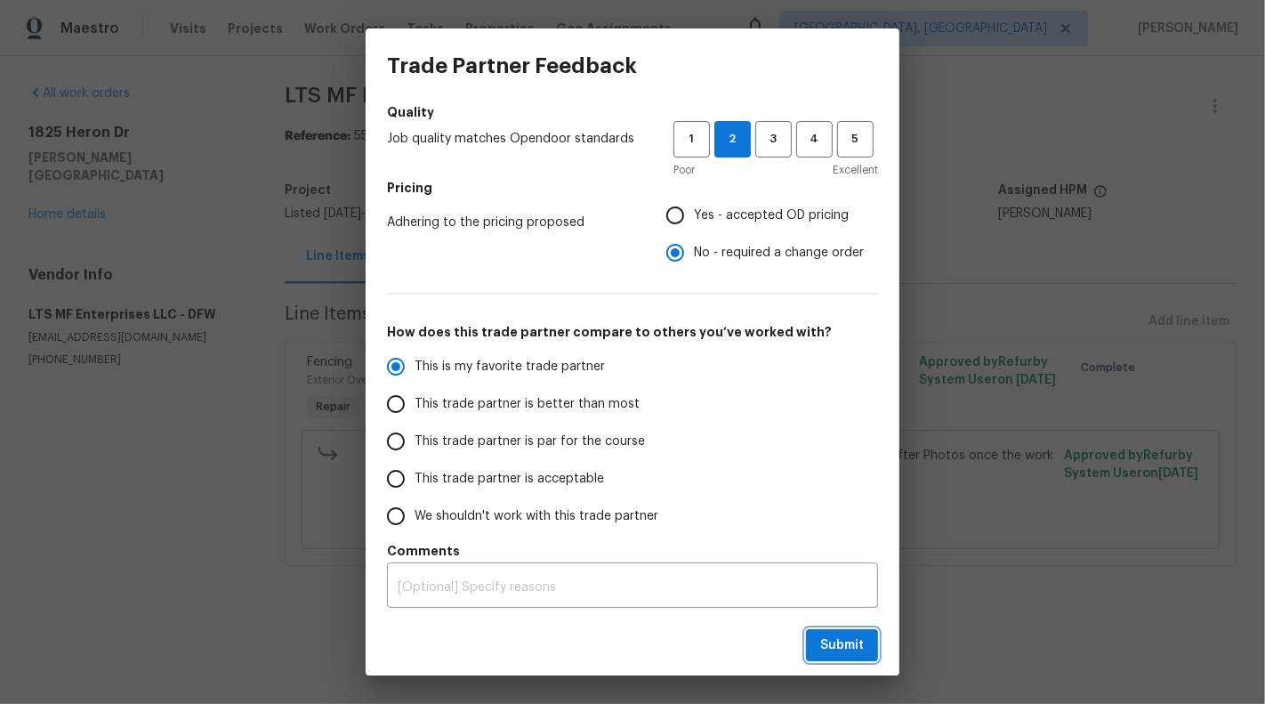
click at [824, 639] on span "Submit" at bounding box center [842, 645] width 44 height 22
radio input "true"
